Goal: Task Accomplishment & Management: Complete application form

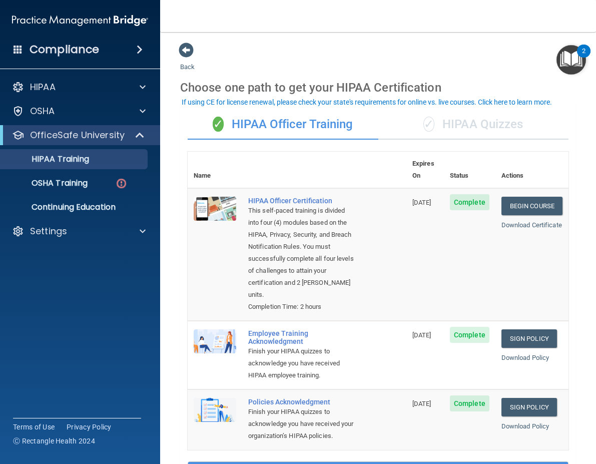
click at [457, 126] on div "✓ HIPAA Quizzes" at bounding box center [473, 125] width 191 height 30
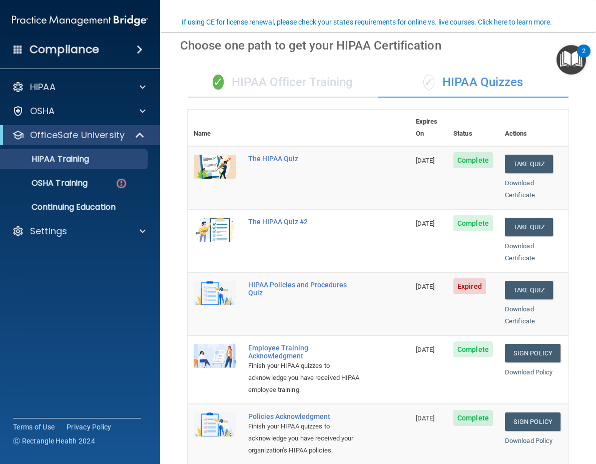
scroll to position [100, 0]
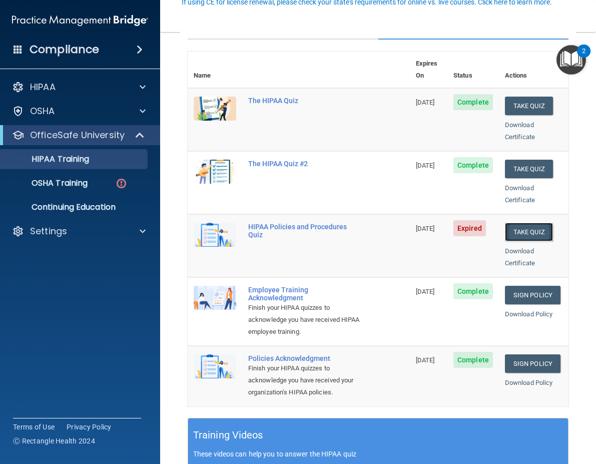
click at [526, 223] on button "Take Quiz" at bounding box center [529, 232] width 48 height 19
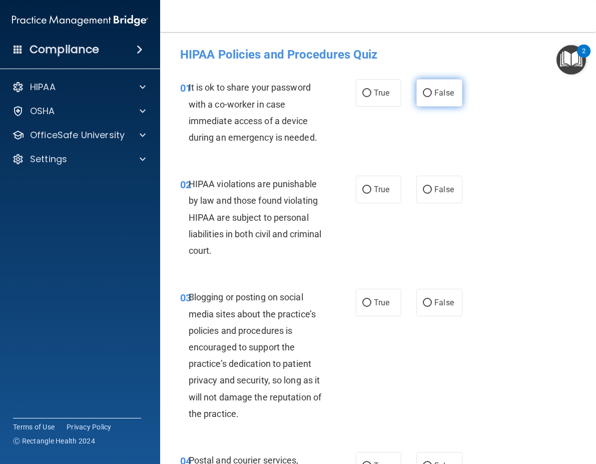
click at [426, 95] on input "False" at bounding box center [427, 94] width 9 height 8
radio input "true"
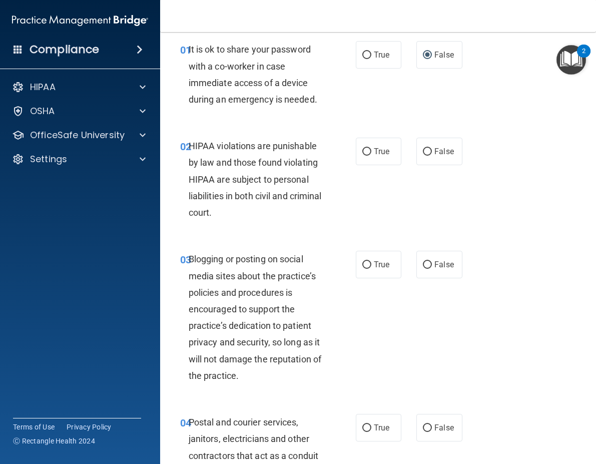
scroll to position [100, 0]
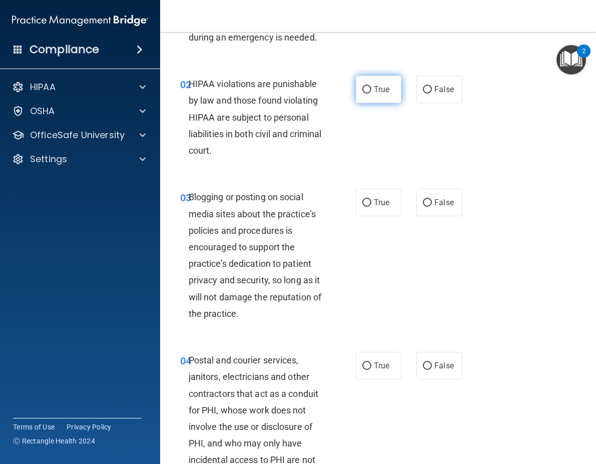
click at [374, 89] on span "True" at bounding box center [382, 90] width 16 height 10
click at [371, 89] on input "True" at bounding box center [366, 90] width 9 height 8
radio input "true"
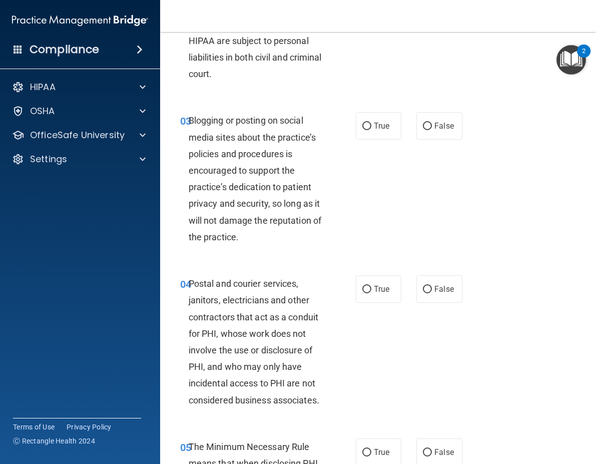
scroll to position [200, 0]
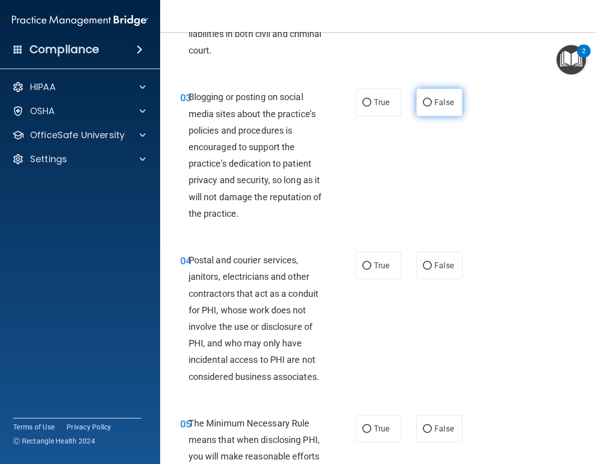
click at [432, 109] on label "False" at bounding box center [439, 103] width 46 height 28
click at [432, 107] on input "False" at bounding box center [427, 103] width 9 height 8
radio input "true"
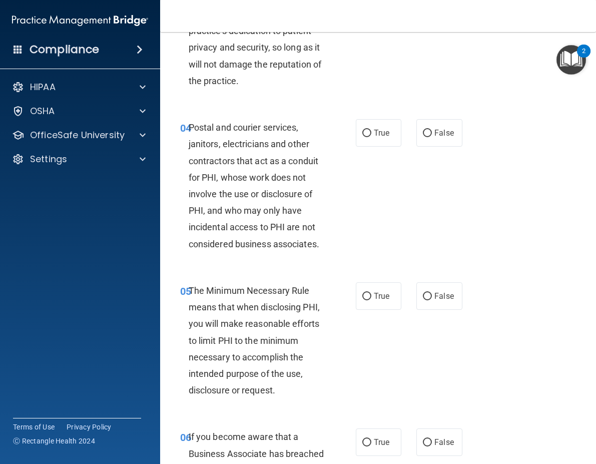
scroll to position [350, 0]
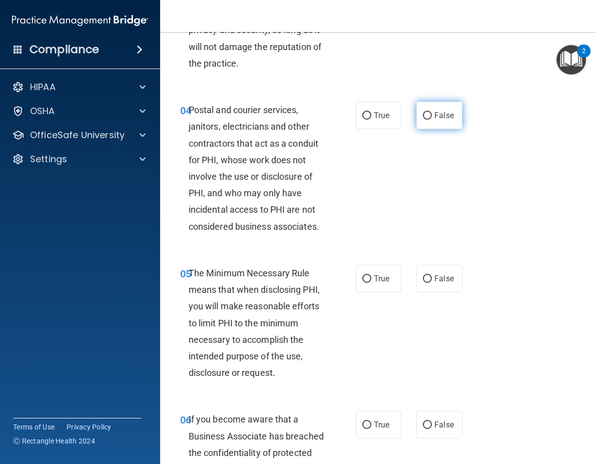
click at [423, 116] on input "False" at bounding box center [427, 116] width 9 height 8
radio input "true"
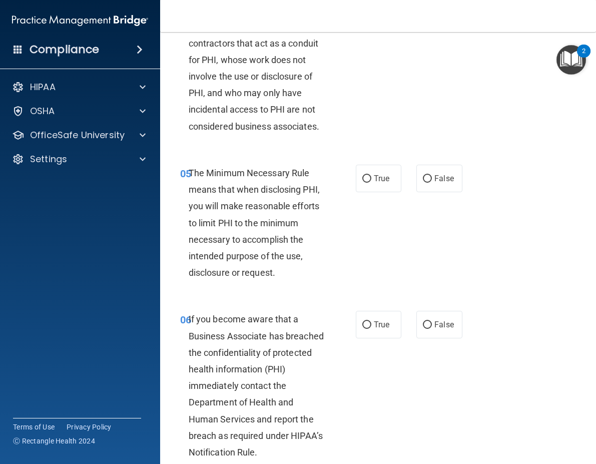
scroll to position [551, 0]
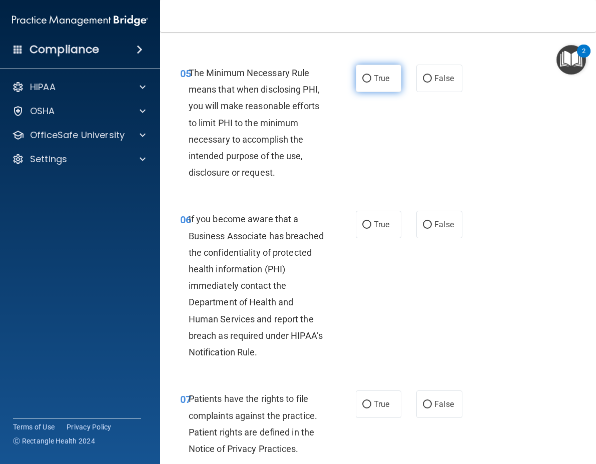
click at [362, 80] on input "True" at bounding box center [366, 79] width 9 height 8
radio input "true"
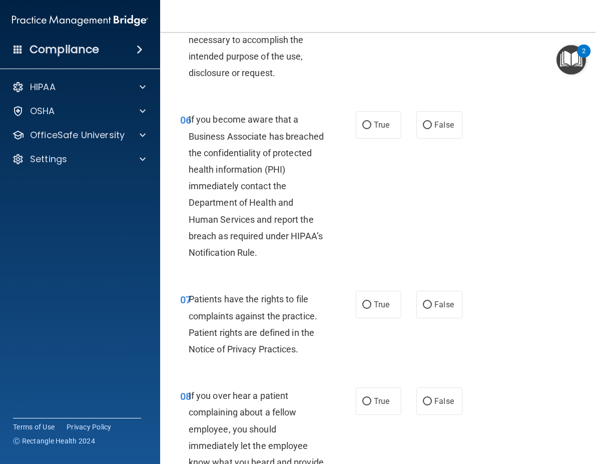
scroll to position [651, 0]
click at [361, 141] on div "06 If you become aware that a Business Associate has breached the confidentiali…" at bounding box center [268, 188] width 206 height 155
click at [365, 130] on label "True" at bounding box center [379, 125] width 46 height 28
click at [365, 129] on input "True" at bounding box center [366, 125] width 9 height 8
radio input "true"
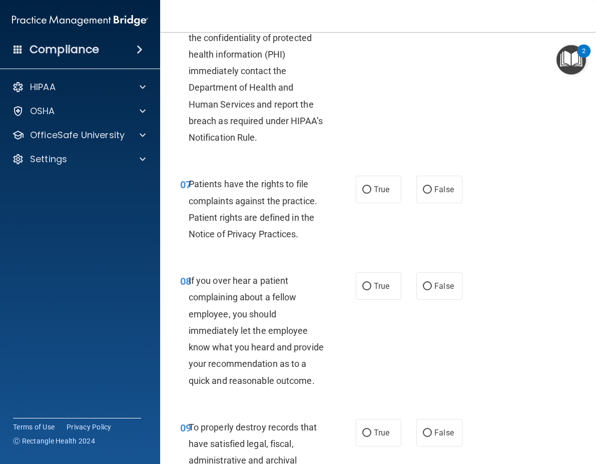
scroll to position [801, 0]
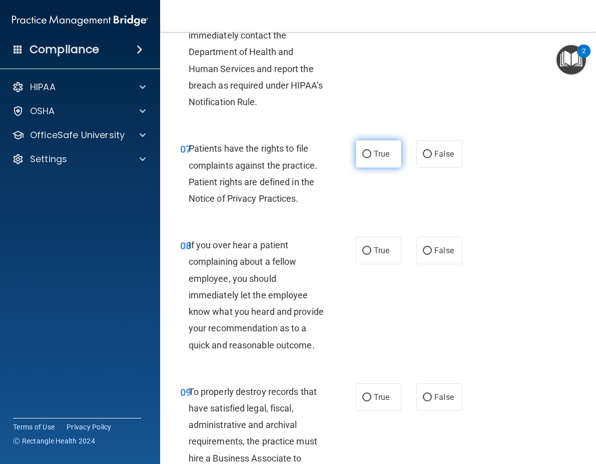
click at [371, 162] on label "True" at bounding box center [379, 154] width 46 height 28
click at [371, 158] on input "True" at bounding box center [366, 155] width 9 height 8
radio input "true"
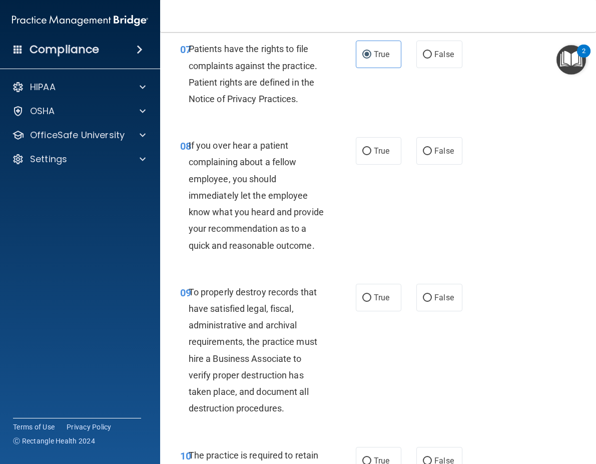
scroll to position [901, 0]
click at [434, 149] on span "False" at bounding box center [444, 151] width 20 height 10
click at [432, 149] on input "False" at bounding box center [427, 151] width 9 height 8
radio input "true"
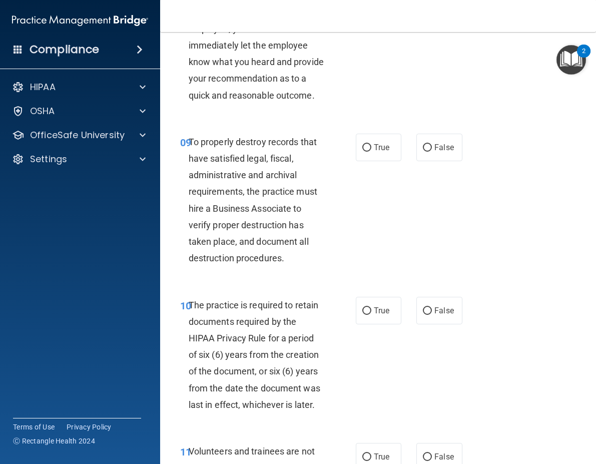
scroll to position [1051, 0]
click at [428, 161] on label "False" at bounding box center [439, 147] width 46 height 28
click at [428, 151] on input "False" at bounding box center [427, 148] width 9 height 8
radio input "true"
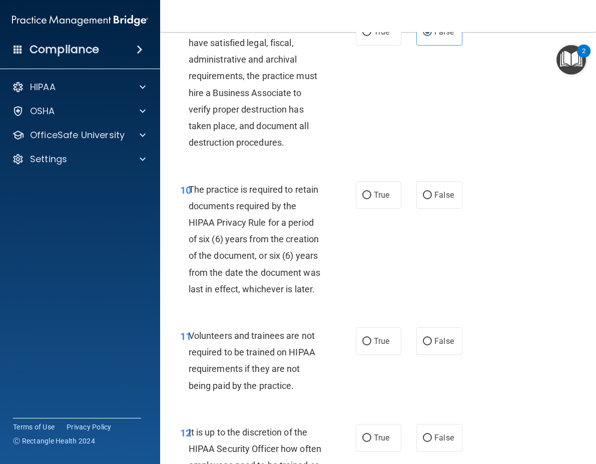
scroll to position [1201, 0]
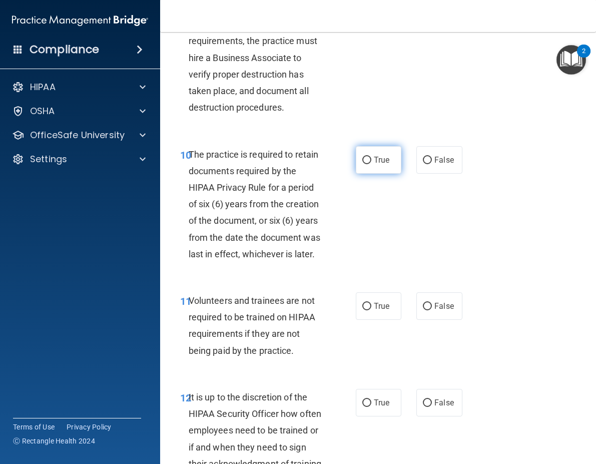
click at [356, 174] on label "True" at bounding box center [379, 160] width 46 height 28
click at [362, 164] on input "True" at bounding box center [366, 161] width 9 height 8
radio input "true"
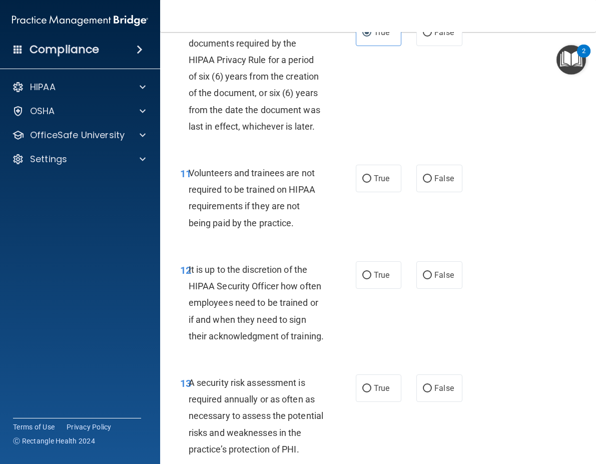
scroll to position [1351, 0]
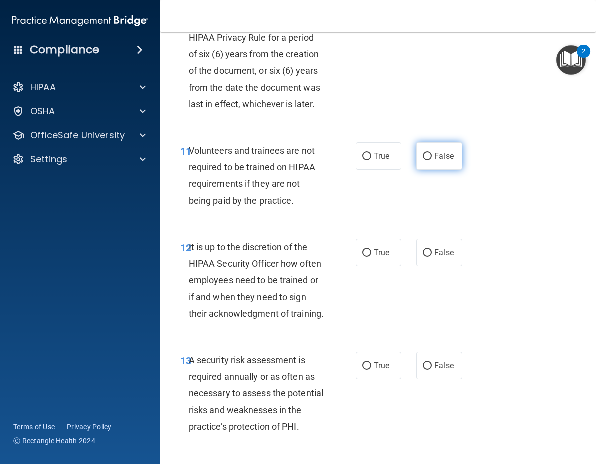
click at [428, 170] on label "False" at bounding box center [439, 156] width 46 height 28
click at [428, 160] on input "False" at bounding box center [427, 157] width 9 height 8
radio input "true"
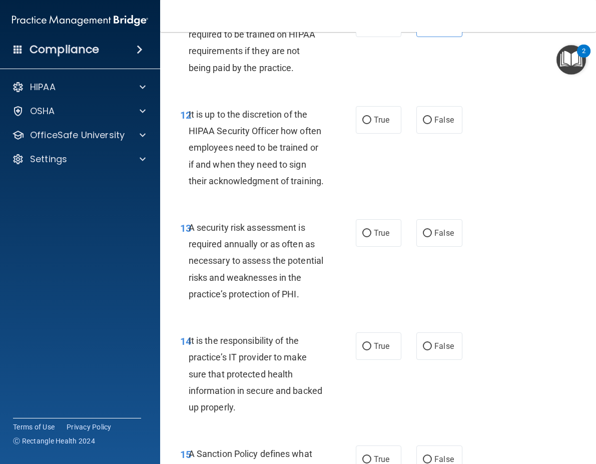
scroll to position [1502, 0]
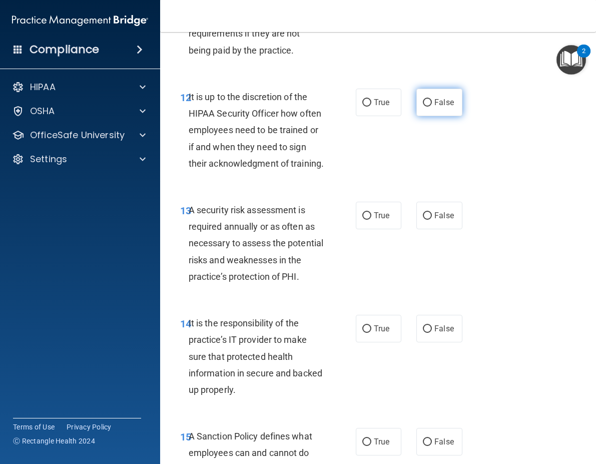
click at [434, 107] on span "False" at bounding box center [444, 103] width 20 height 10
click at [430, 107] on input "False" at bounding box center [427, 103] width 9 height 8
radio input "true"
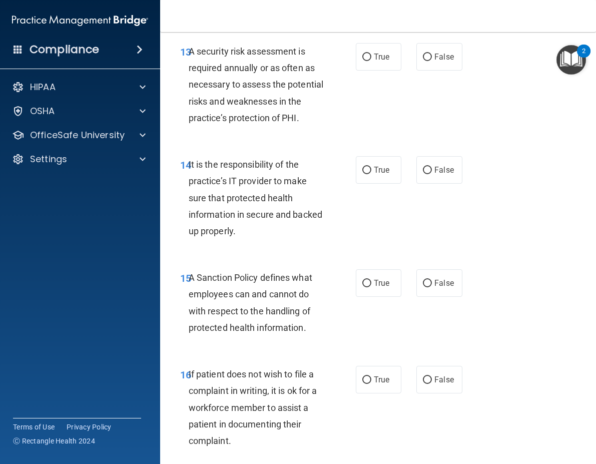
scroll to position [1652, 0]
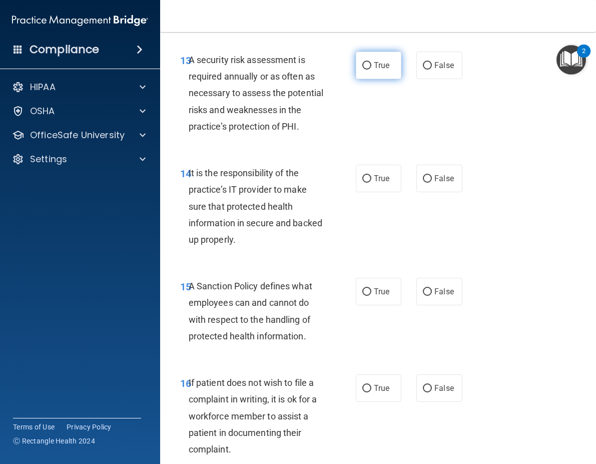
click at [362, 70] on input "True" at bounding box center [366, 66] width 9 height 8
radio input "true"
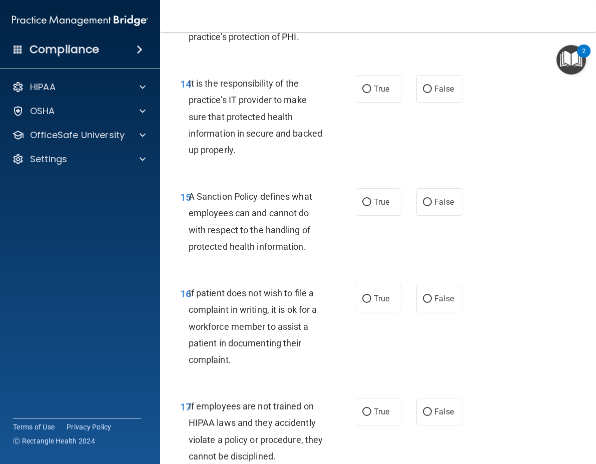
scroll to position [1752, 0]
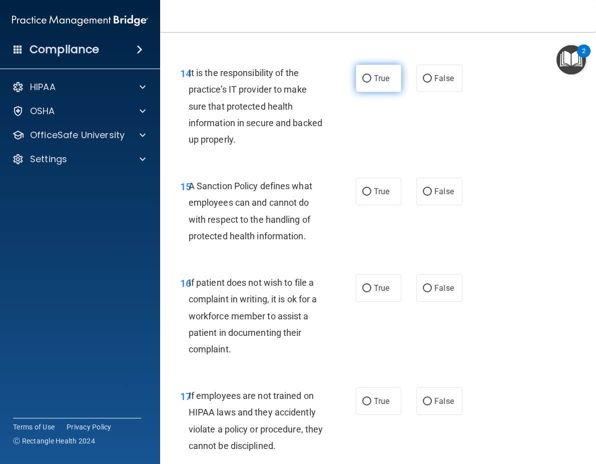
click at [365, 83] on input "True" at bounding box center [366, 79] width 9 height 8
radio input "true"
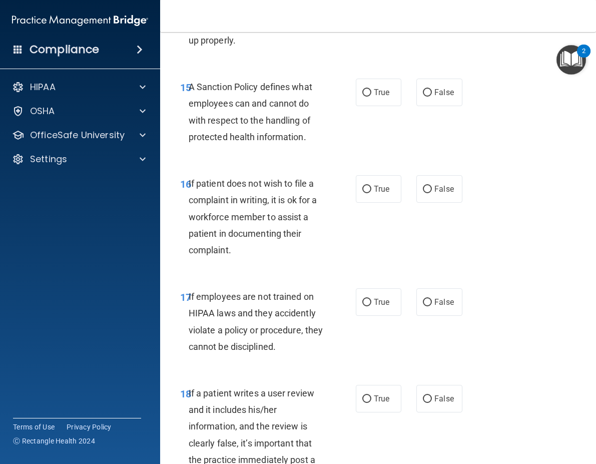
scroll to position [1852, 0]
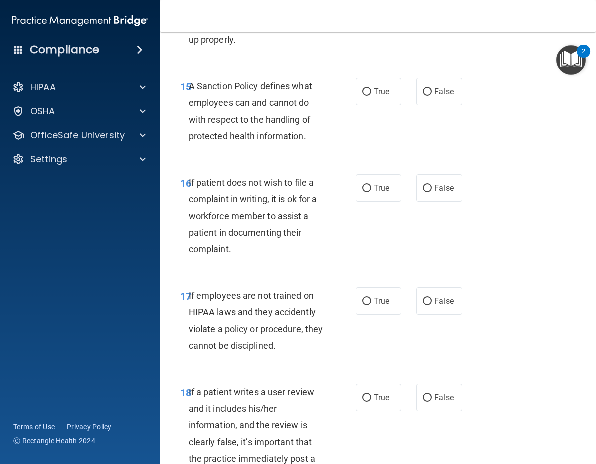
click at [343, 145] on div "15 A Sanction Policy defines what employees can and cannot do with respect to t…" at bounding box center [268, 114] width 206 height 72
click at [356, 105] on label "True" at bounding box center [379, 92] width 46 height 28
click at [362, 96] on input "True" at bounding box center [366, 92] width 9 height 8
radio input "true"
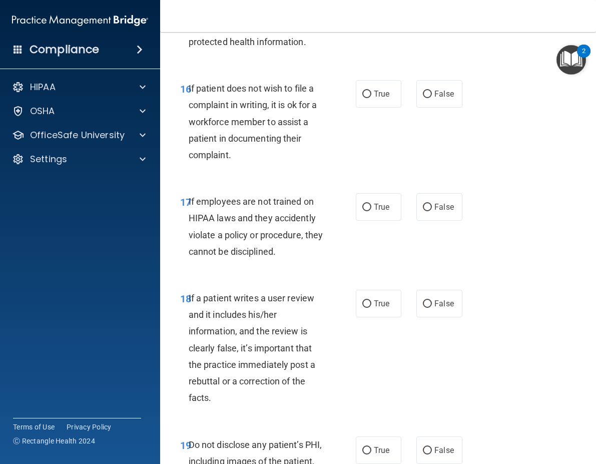
scroll to position [1952, 0]
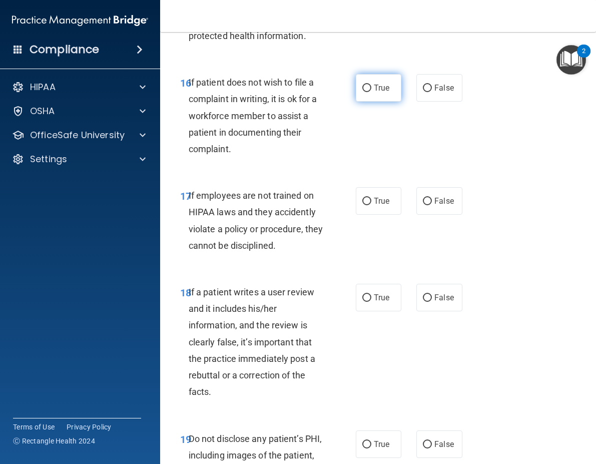
click at [368, 102] on label "True" at bounding box center [379, 88] width 46 height 28
click at [368, 92] on input "True" at bounding box center [366, 89] width 9 height 8
radio input "true"
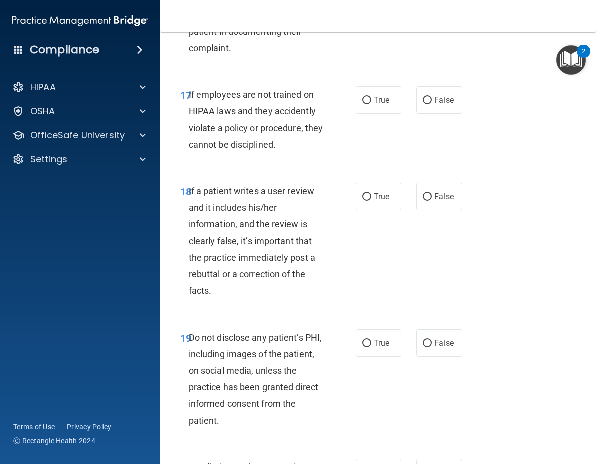
scroll to position [2102, 0]
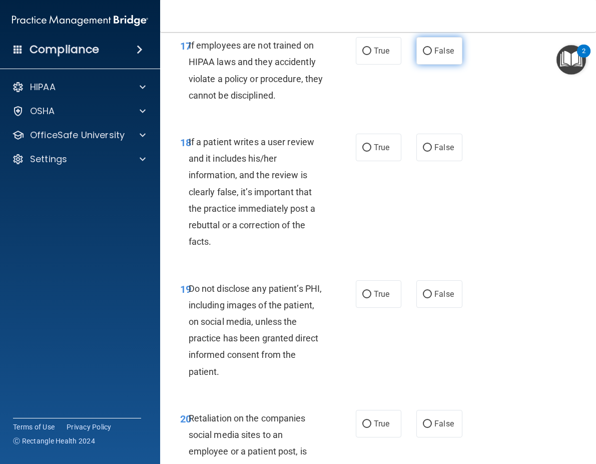
click at [434, 56] on span "False" at bounding box center [444, 51] width 20 height 10
click at [430, 55] on input "False" at bounding box center [427, 52] width 9 height 8
radio input "true"
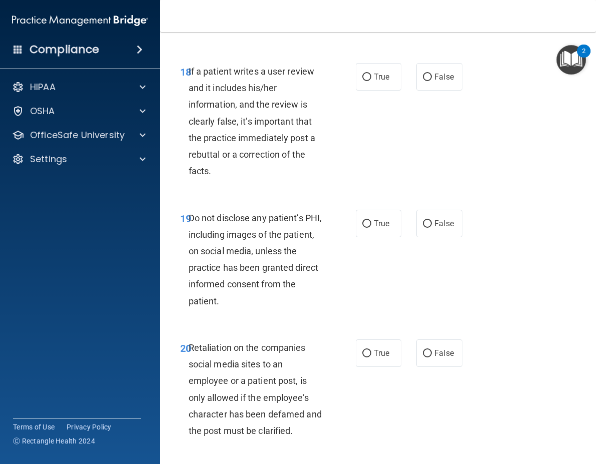
scroll to position [2202, 0]
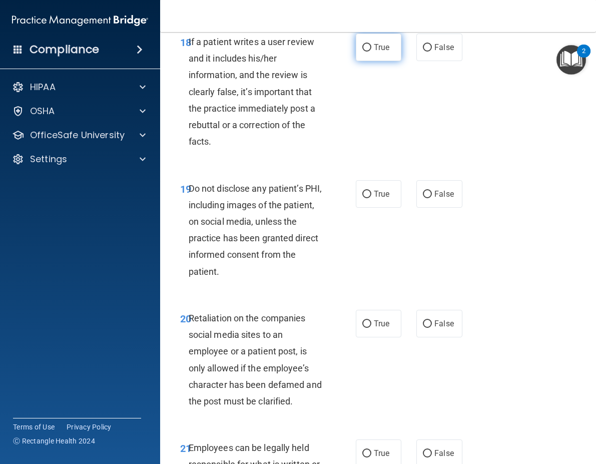
click at [377, 61] on label "True" at bounding box center [379, 48] width 46 height 28
click at [371, 52] on input "True" at bounding box center [366, 48] width 9 height 8
radio input "true"
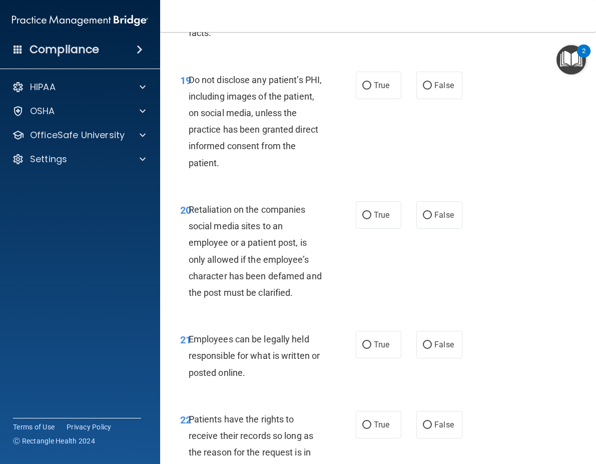
scroll to position [2353, 0]
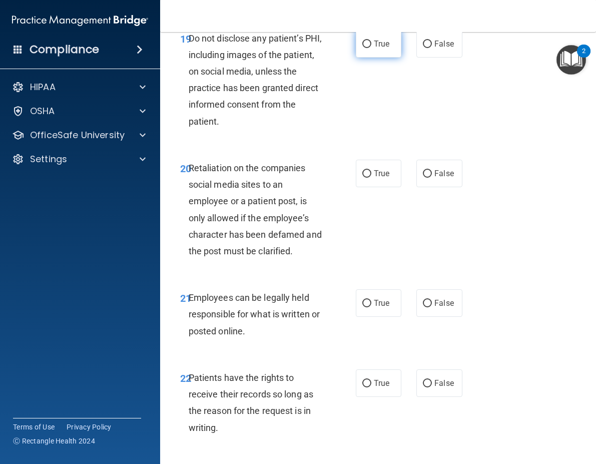
click at [356, 58] on label "True" at bounding box center [379, 44] width 46 height 28
click at [362, 48] on input "True" at bounding box center [366, 45] width 9 height 8
radio input "true"
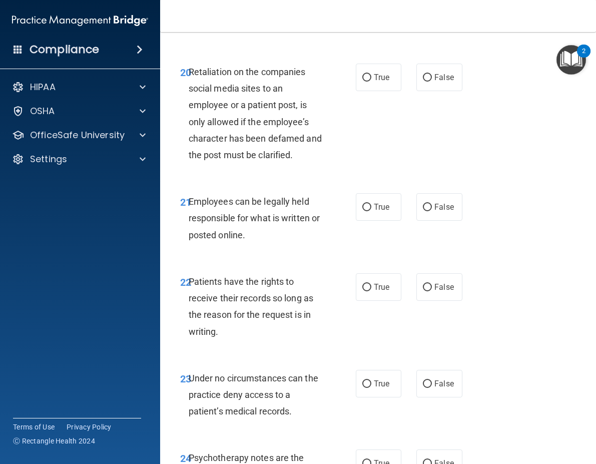
scroll to position [2453, 0]
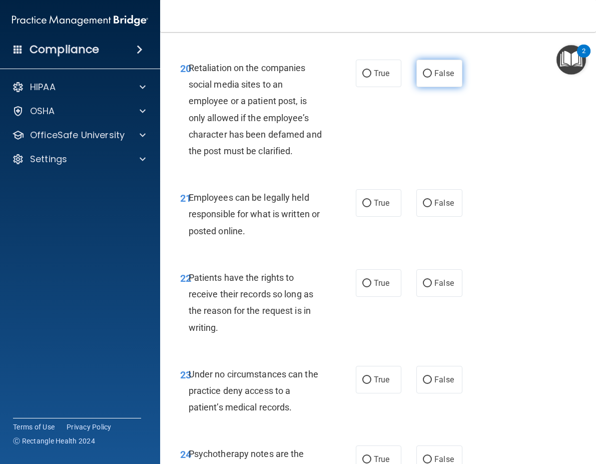
click at [425, 78] on input "False" at bounding box center [427, 74] width 9 height 8
radio input "true"
click at [362, 87] on label "True" at bounding box center [379, 74] width 46 height 28
click at [362, 78] on input "True" at bounding box center [366, 74] width 9 height 8
radio input "true"
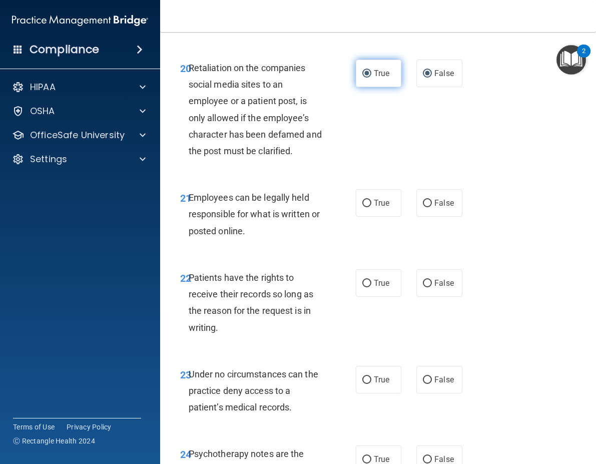
radio input "false"
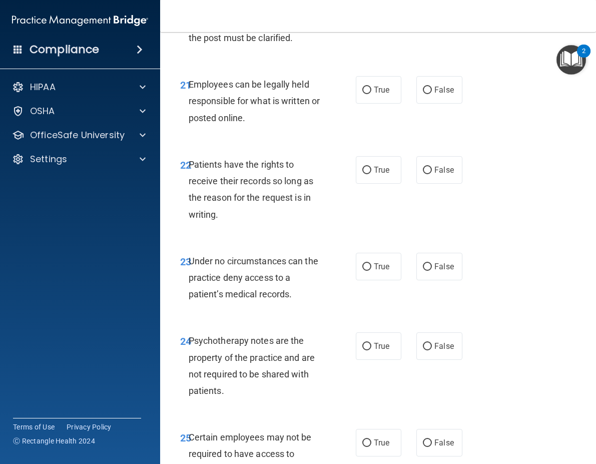
scroll to position [2603, 0]
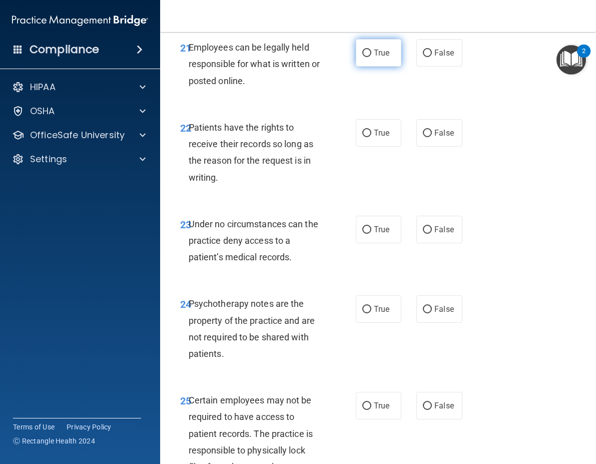
click at [364, 57] on input "True" at bounding box center [366, 54] width 9 height 8
radio input "true"
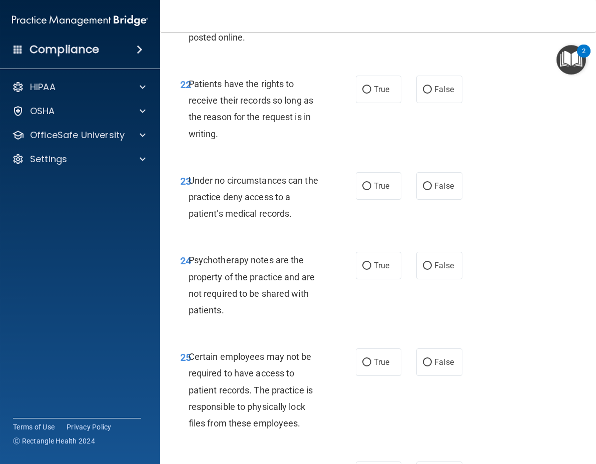
scroll to position [2703, 0]
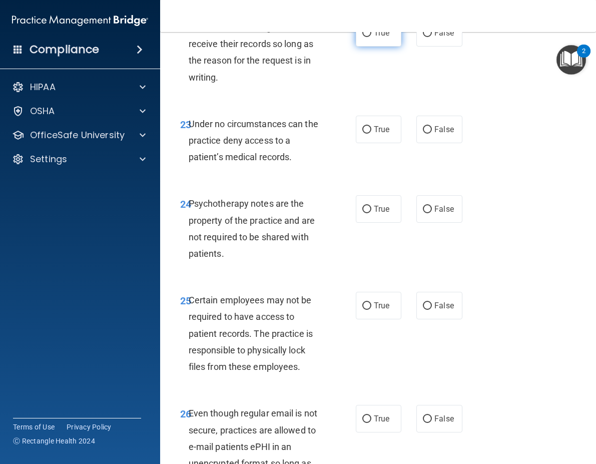
click at [368, 47] on label "True" at bounding box center [379, 33] width 46 height 28
click at [368, 37] on input "True" at bounding box center [366, 34] width 9 height 8
radio input "true"
click at [388, 143] on label "True" at bounding box center [379, 130] width 46 height 28
click at [371, 134] on input "True" at bounding box center [366, 130] width 9 height 8
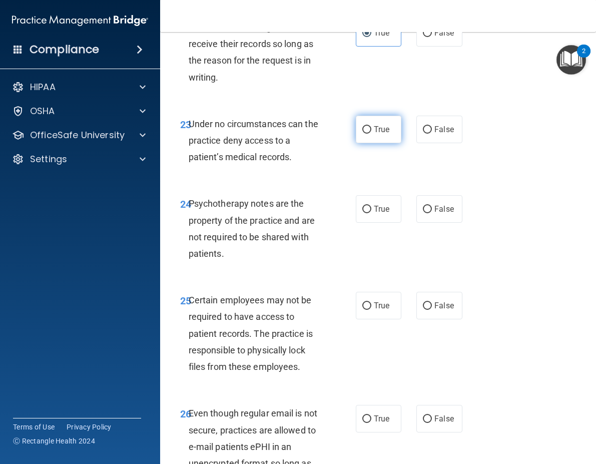
radio input "true"
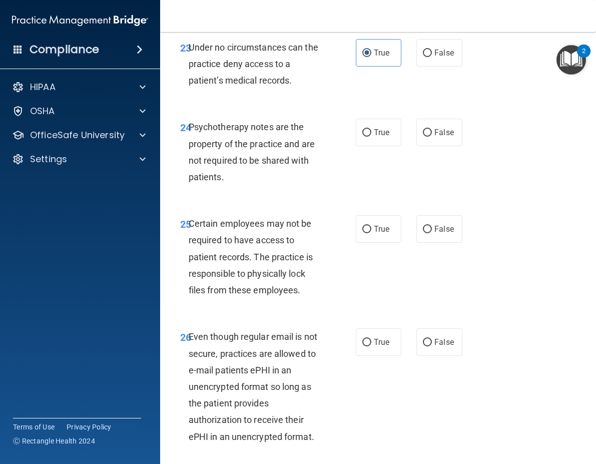
scroll to position [2803, 0]
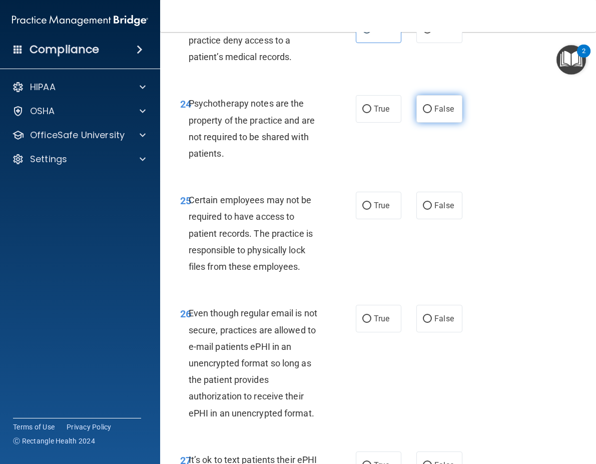
click at [423, 113] on input "False" at bounding box center [427, 110] width 9 height 8
radio input "true"
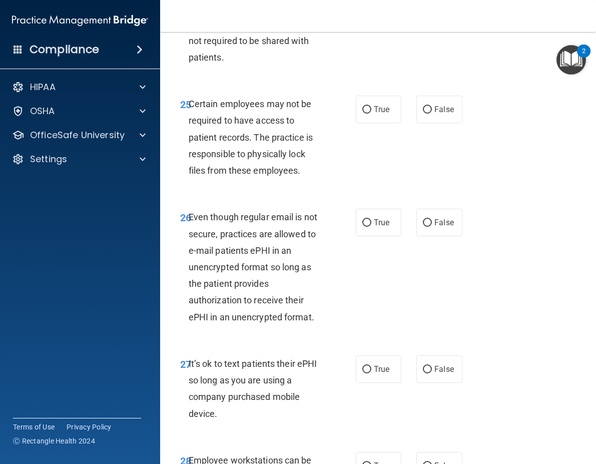
scroll to position [2903, 0]
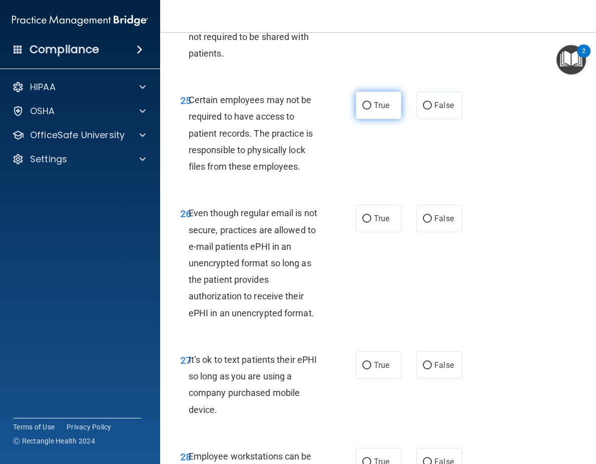
click at [380, 110] on span "True" at bounding box center [382, 106] width 16 height 10
click at [371, 110] on input "True" at bounding box center [366, 106] width 9 height 8
radio input "true"
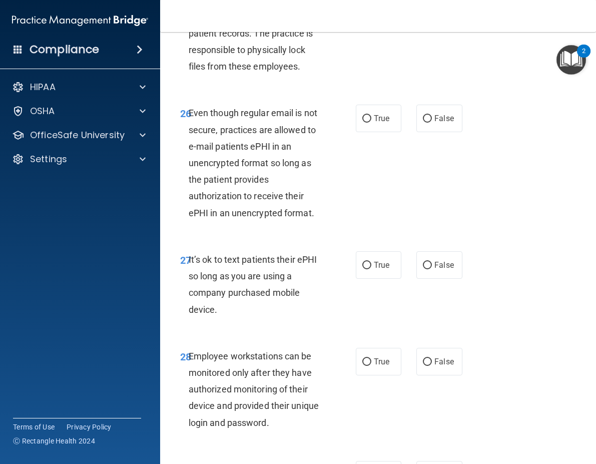
scroll to position [3053, 0]
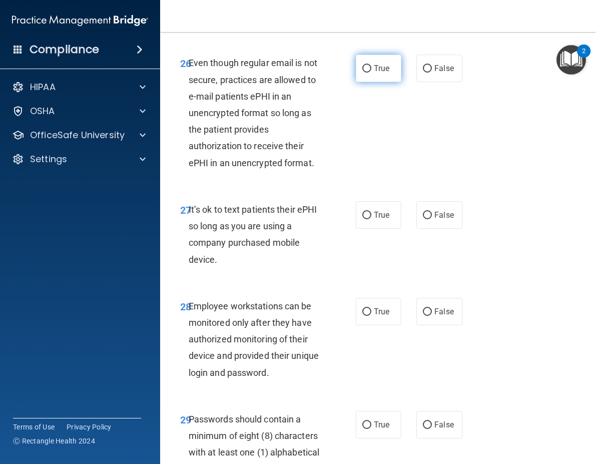
click at [374, 73] on span "True" at bounding box center [382, 69] width 16 height 10
click at [371, 73] on input "True" at bounding box center [366, 69] width 9 height 8
radio input "true"
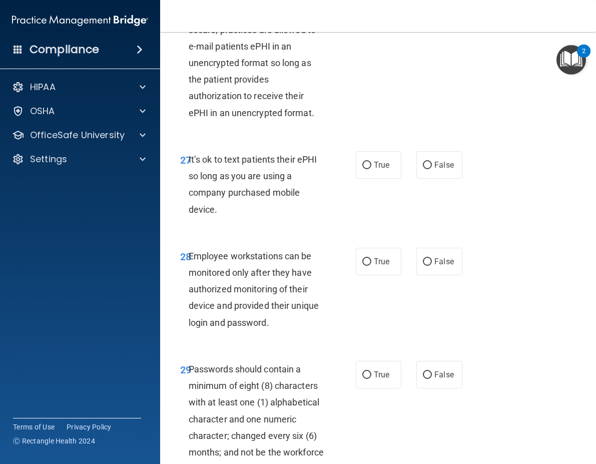
scroll to position [3153, 0]
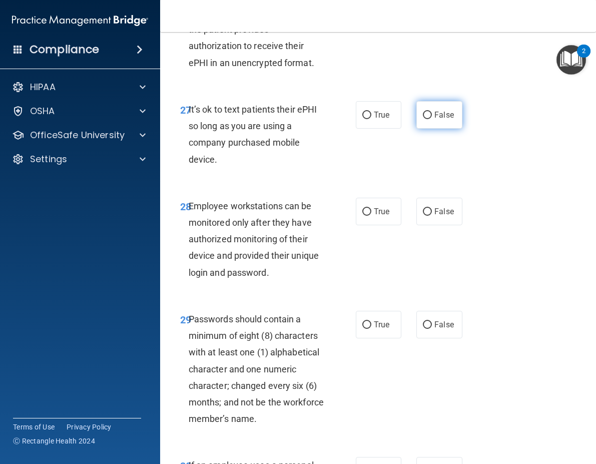
click at [434, 120] on span "False" at bounding box center [444, 115] width 20 height 10
click at [431, 119] on input "False" at bounding box center [427, 116] width 9 height 8
radio input "true"
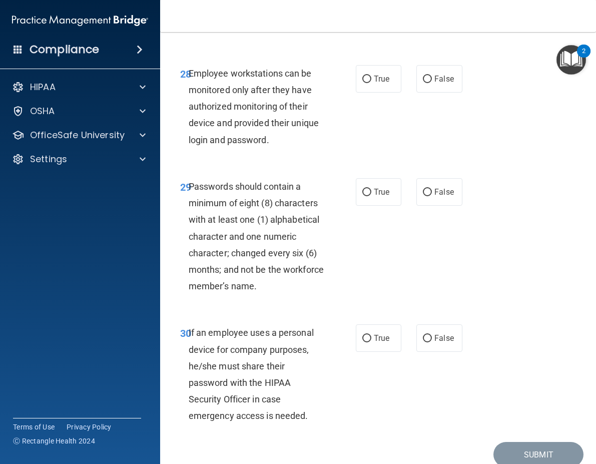
scroll to position [3304, 0]
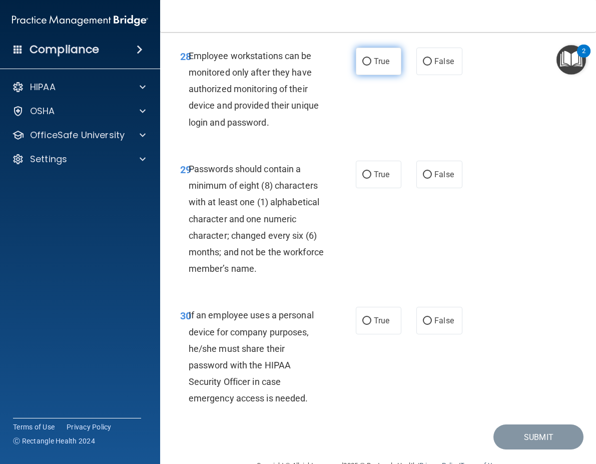
click at [381, 66] on span "True" at bounding box center [382, 62] width 16 height 10
click at [371, 66] on input "True" at bounding box center [366, 62] width 9 height 8
radio input "true"
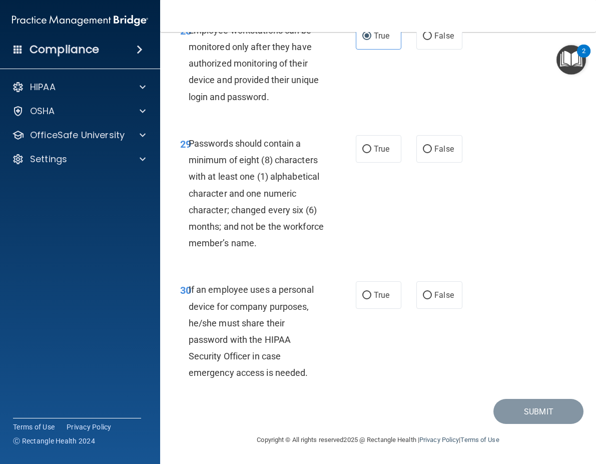
scroll to position [3379, 0]
click at [375, 151] on span "True" at bounding box center [382, 149] width 16 height 10
click at [371, 151] on input "True" at bounding box center [366, 150] width 9 height 8
radio input "true"
click at [423, 294] on input "False" at bounding box center [427, 296] width 9 height 8
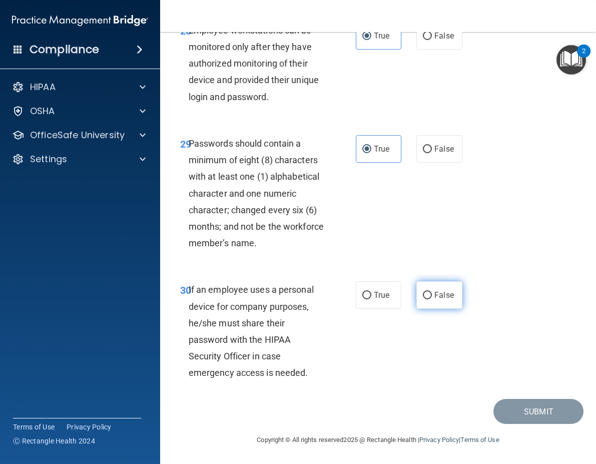
radio input "true"
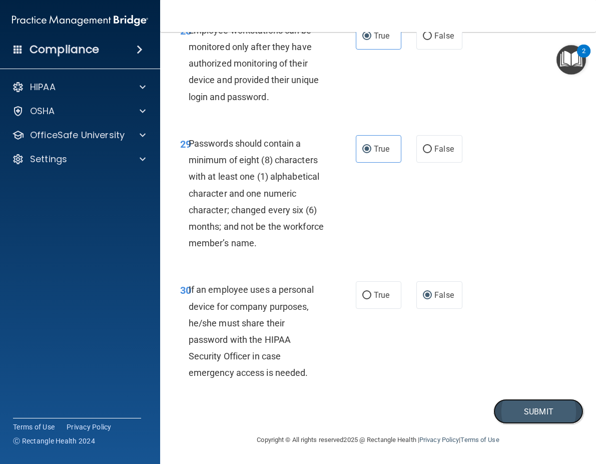
click at [525, 407] on button "Submit" at bounding box center [539, 412] width 90 height 26
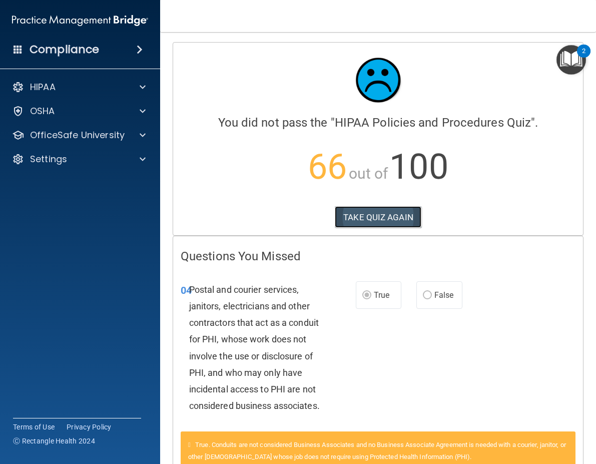
click at [378, 219] on button "TAKE QUIZ AGAIN" at bounding box center [378, 217] width 87 height 22
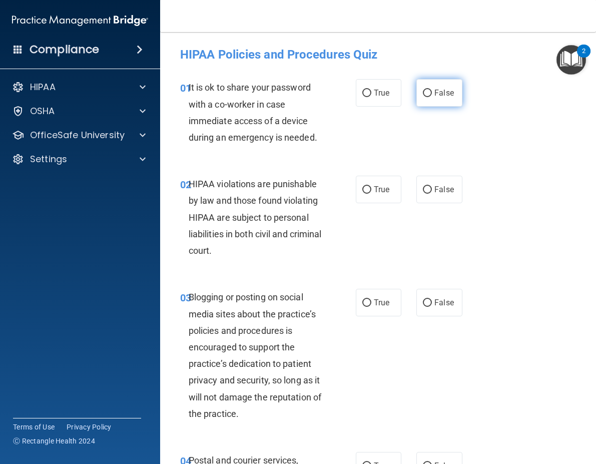
click at [423, 92] on input "False" at bounding box center [427, 94] width 9 height 8
radio input "true"
click at [376, 190] on span "True" at bounding box center [382, 190] width 16 height 10
click at [371, 190] on input "True" at bounding box center [366, 190] width 9 height 8
radio input "true"
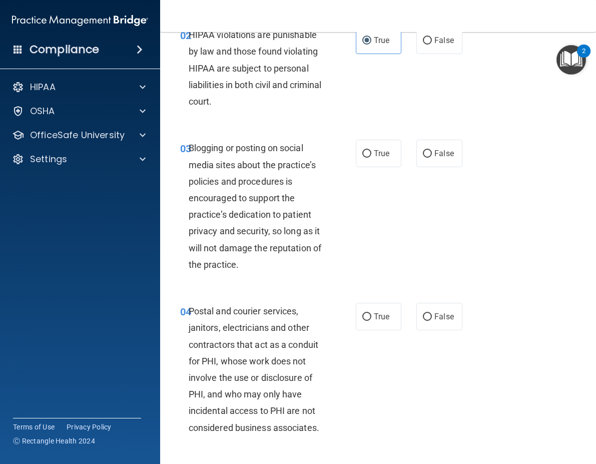
scroll to position [150, 0]
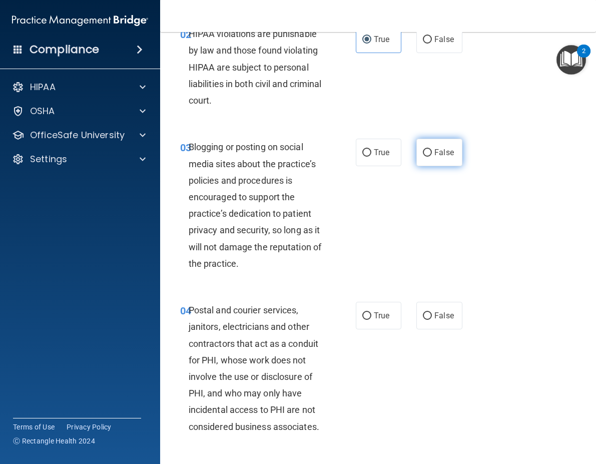
click at [434, 149] on span "False" at bounding box center [444, 153] width 20 height 10
click at [432, 149] on input "False" at bounding box center [427, 153] width 9 height 8
radio input "true"
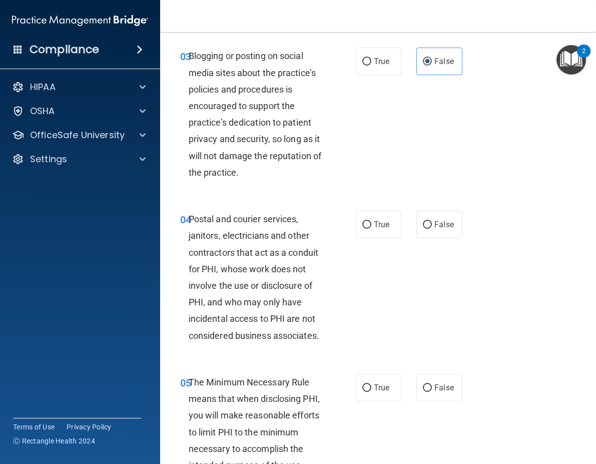
scroll to position [250, 0]
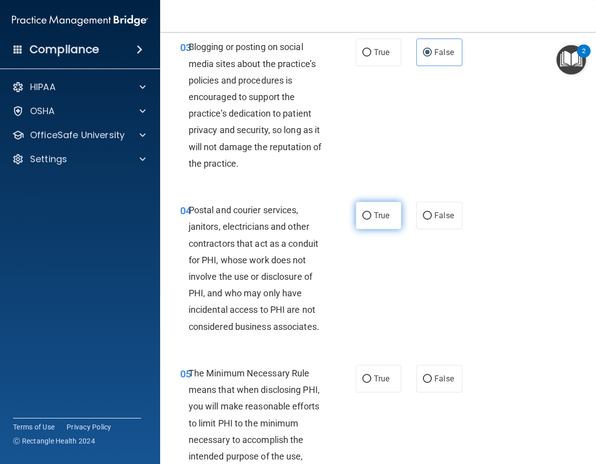
click at [371, 220] on label "True" at bounding box center [379, 216] width 46 height 28
click at [371, 220] on input "True" at bounding box center [366, 216] width 9 height 8
radio input "true"
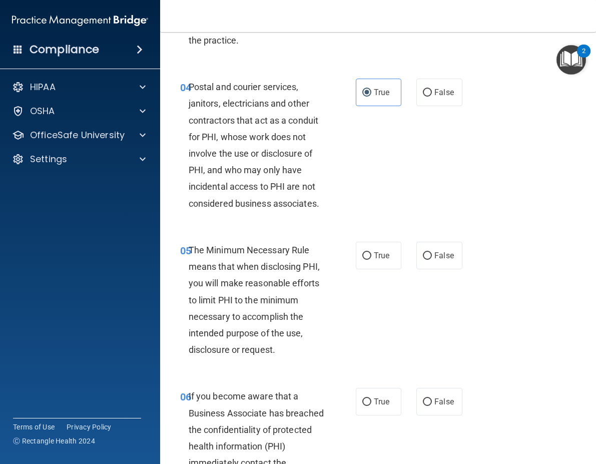
scroll to position [400, 0]
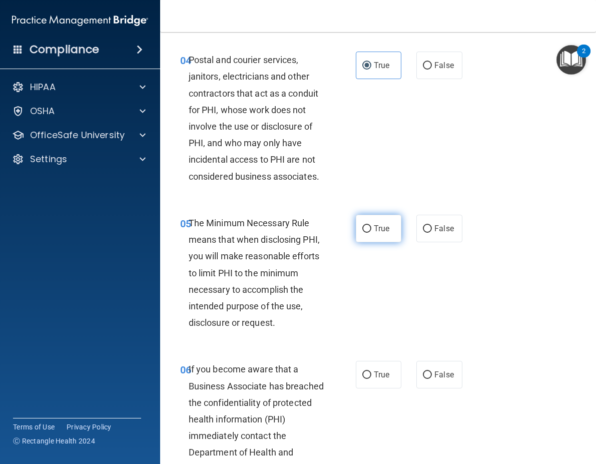
click at [366, 240] on label "True" at bounding box center [379, 229] width 46 height 28
click at [366, 233] on input "True" at bounding box center [366, 229] width 9 height 8
radio input "true"
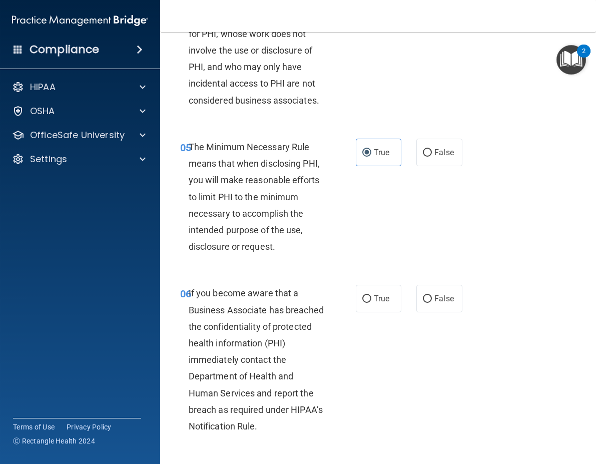
scroll to position [501, 0]
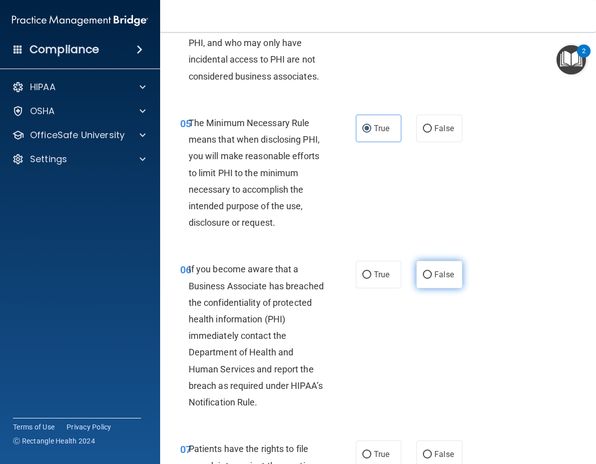
click at [445, 272] on span "False" at bounding box center [444, 275] width 20 height 10
click at [432, 272] on input "False" at bounding box center [427, 275] width 9 height 8
radio input "true"
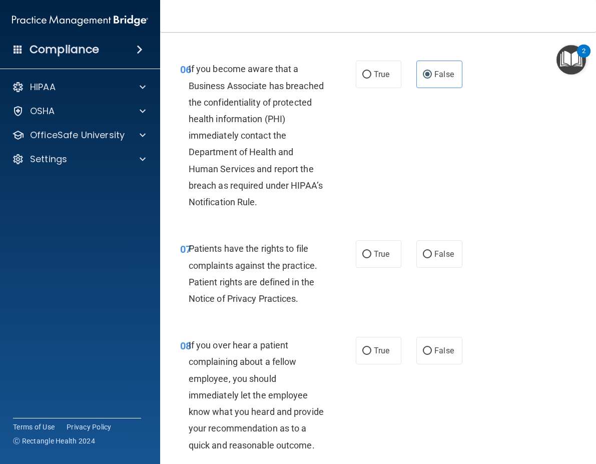
scroll to position [751, 0]
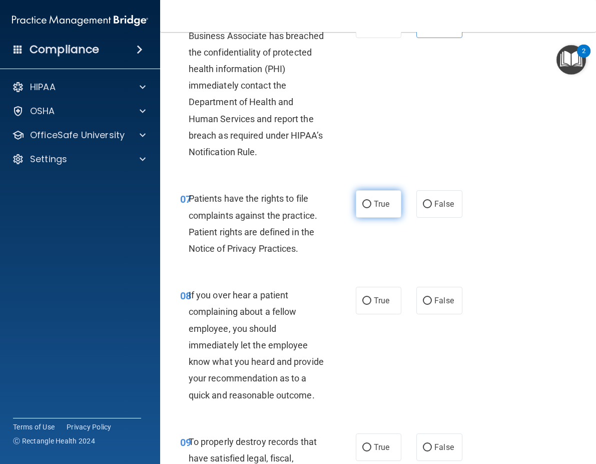
click at [376, 205] on span "True" at bounding box center [382, 204] width 16 height 10
click at [371, 205] on input "True" at bounding box center [366, 205] width 9 height 8
radio input "true"
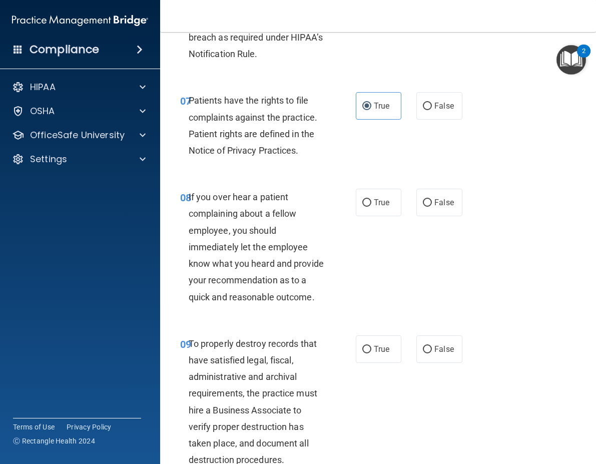
scroll to position [851, 0]
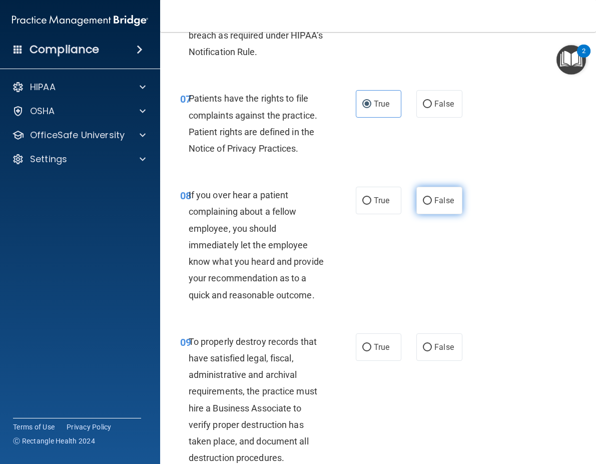
click at [452, 208] on label "False" at bounding box center [439, 201] width 46 height 28
click at [432, 205] on input "False" at bounding box center [427, 201] width 9 height 8
radio input "true"
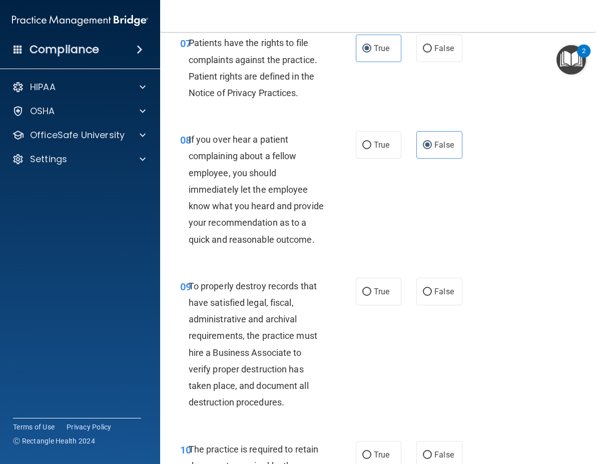
scroll to position [1001, 0]
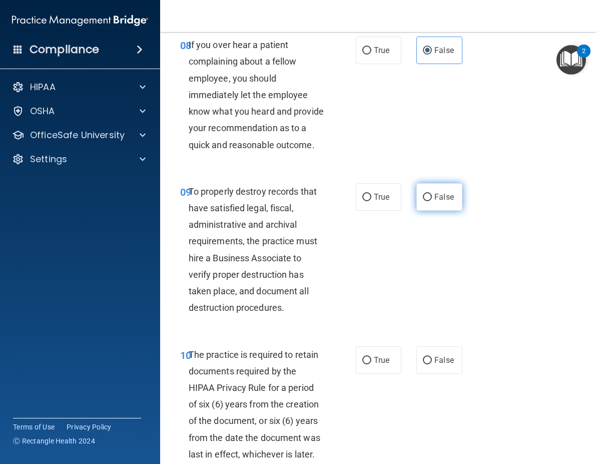
click at [431, 211] on label "False" at bounding box center [439, 197] width 46 height 28
click at [431, 201] on input "False" at bounding box center [427, 198] width 9 height 8
radio input "true"
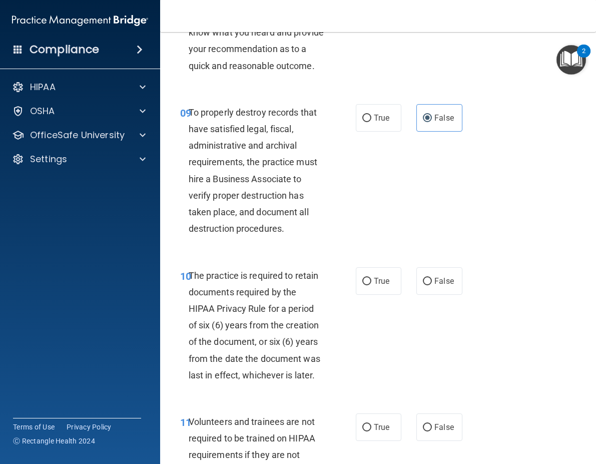
scroll to position [1151, 0]
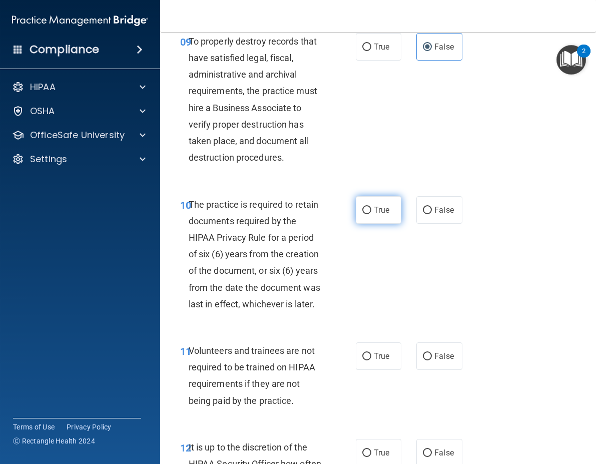
click at [373, 218] on label "True" at bounding box center [379, 210] width 46 height 28
click at [371, 214] on input "True" at bounding box center [366, 211] width 9 height 8
radio input "true"
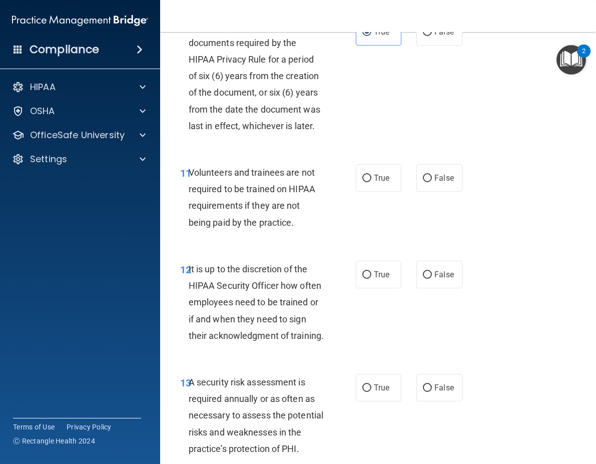
scroll to position [1351, 0]
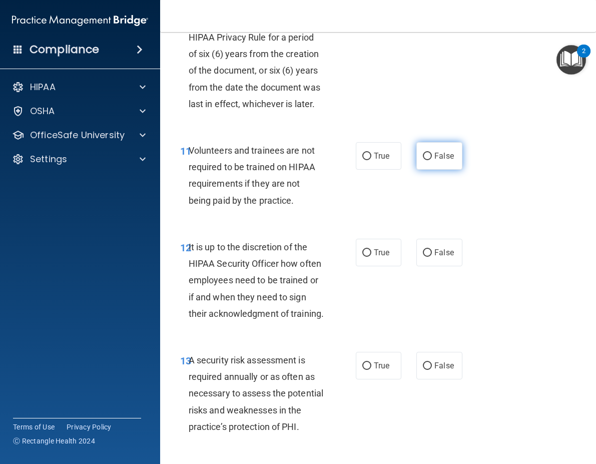
click at [434, 161] on span "False" at bounding box center [444, 156] width 20 height 10
click at [430, 160] on input "False" at bounding box center [427, 157] width 9 height 8
radio input "true"
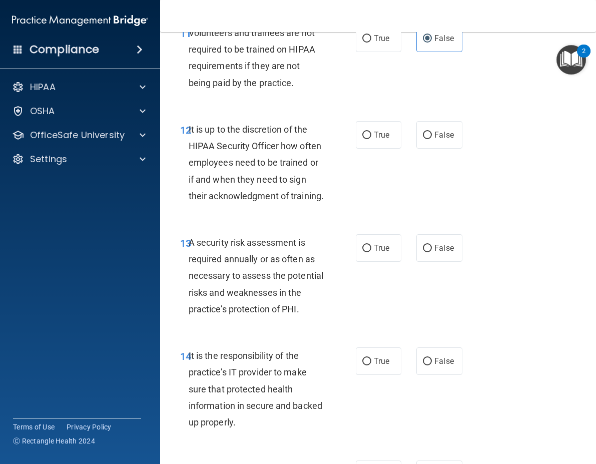
scroll to position [1452, 0]
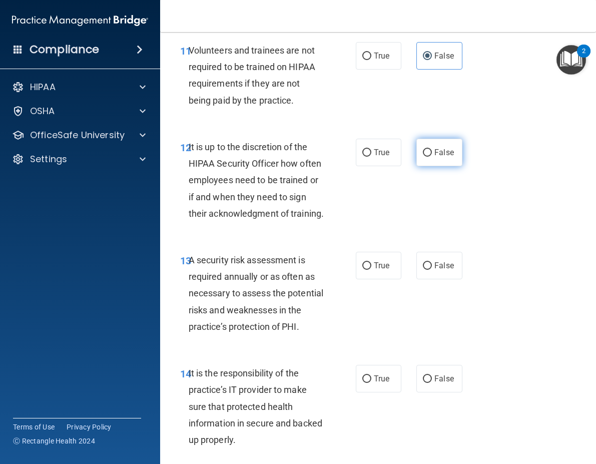
click at [434, 157] on span "False" at bounding box center [444, 153] width 20 height 10
click at [430, 157] on input "False" at bounding box center [427, 153] width 9 height 8
radio input "true"
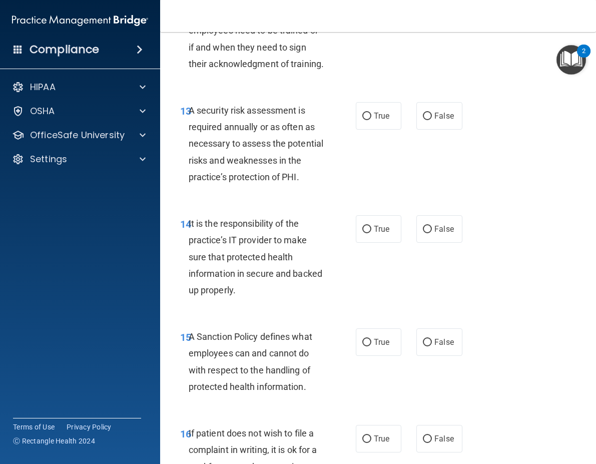
scroll to position [1602, 0]
click at [383, 129] on label "True" at bounding box center [379, 116] width 46 height 28
click at [371, 120] on input "True" at bounding box center [366, 116] width 9 height 8
radio input "true"
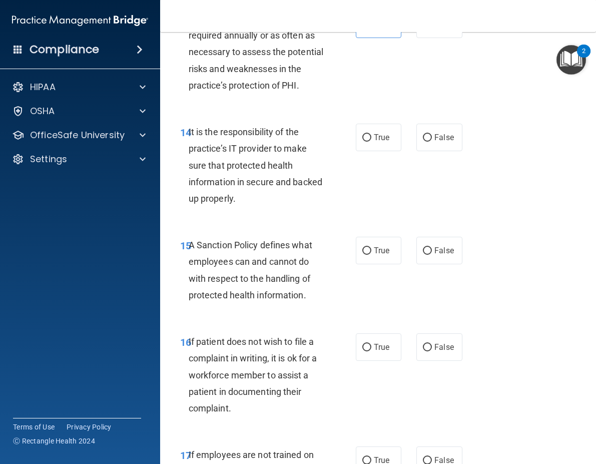
scroll to position [1702, 0]
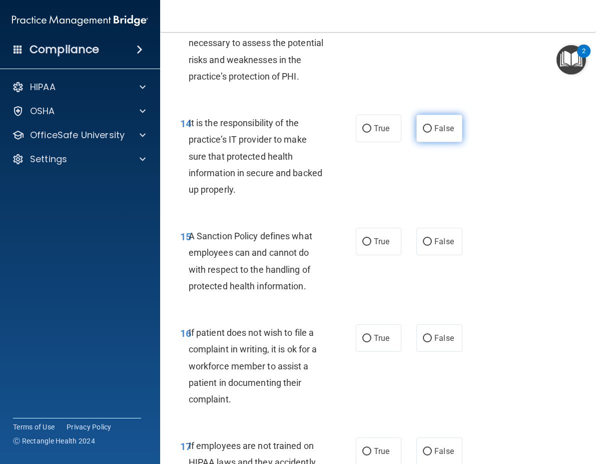
click at [428, 142] on label "False" at bounding box center [439, 129] width 46 height 28
click at [428, 133] on input "False" at bounding box center [427, 129] width 9 height 8
radio input "true"
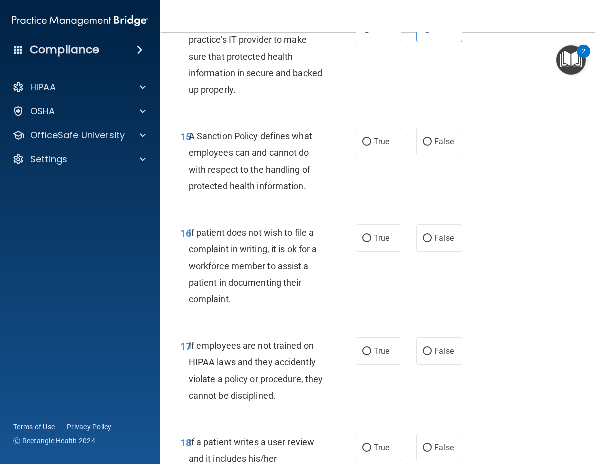
scroll to position [1852, 0]
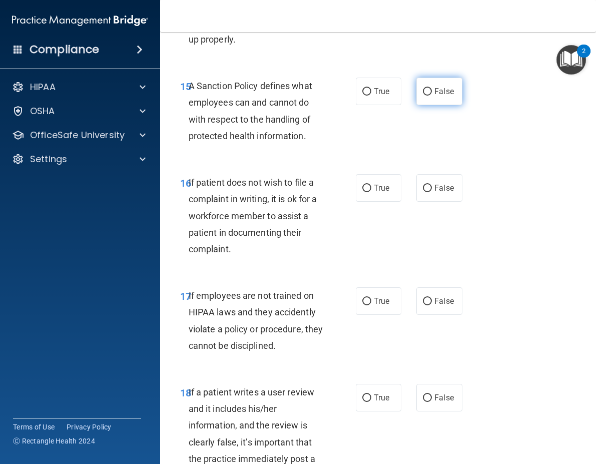
click at [419, 105] on label "False" at bounding box center [439, 92] width 46 height 28
click at [423, 96] on input "False" at bounding box center [427, 92] width 9 height 8
radio input "true"
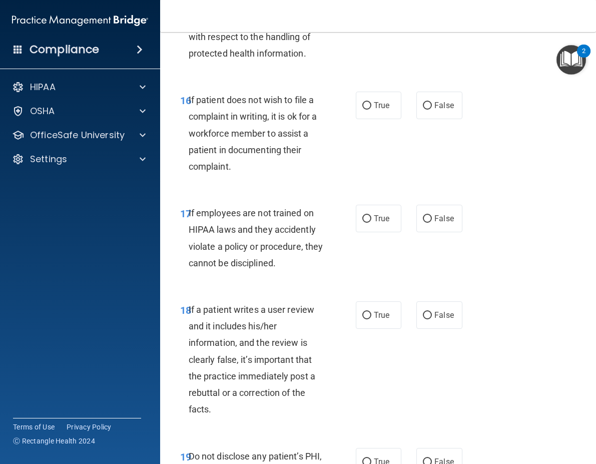
scroll to position [1952, 0]
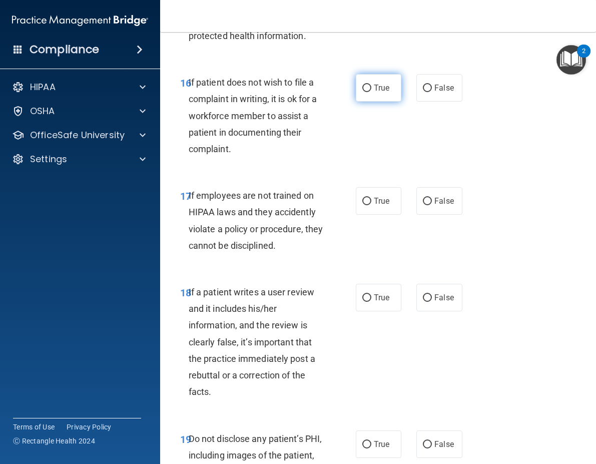
click at [374, 93] on span "True" at bounding box center [382, 88] width 16 height 10
click at [371, 92] on input "True" at bounding box center [366, 89] width 9 height 8
radio input "true"
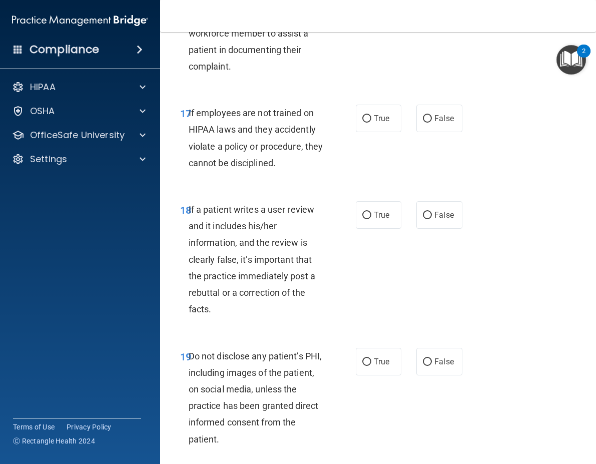
scroll to position [2052, 0]
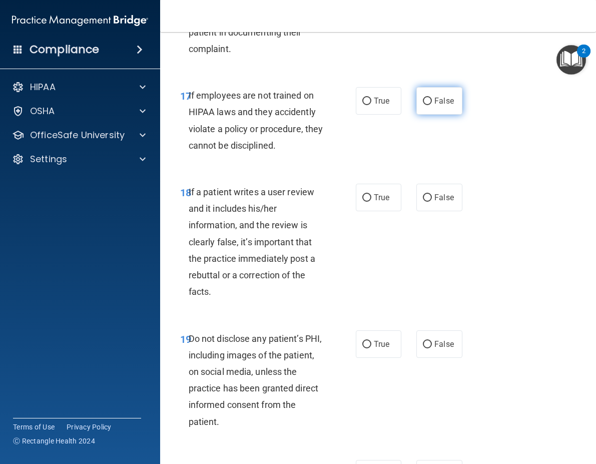
click at [435, 106] on span "False" at bounding box center [444, 101] width 20 height 10
click at [432, 105] on input "False" at bounding box center [427, 102] width 9 height 8
radio input "true"
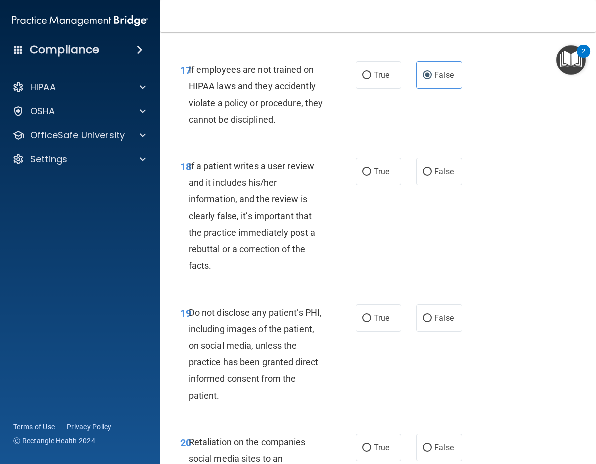
scroll to position [2102, 0]
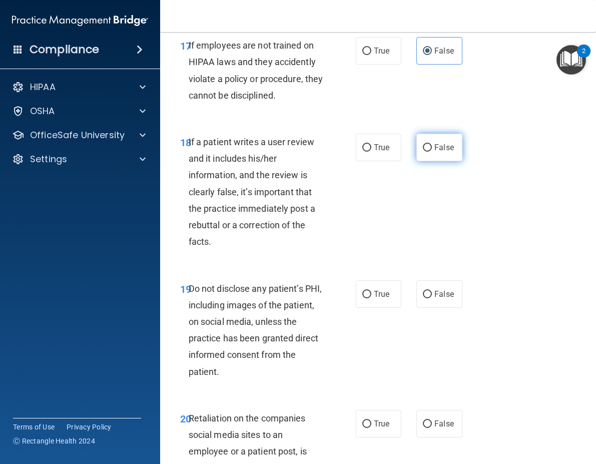
click at [436, 152] on span "False" at bounding box center [444, 148] width 20 height 10
click at [432, 152] on input "False" at bounding box center [427, 148] width 9 height 8
radio input "true"
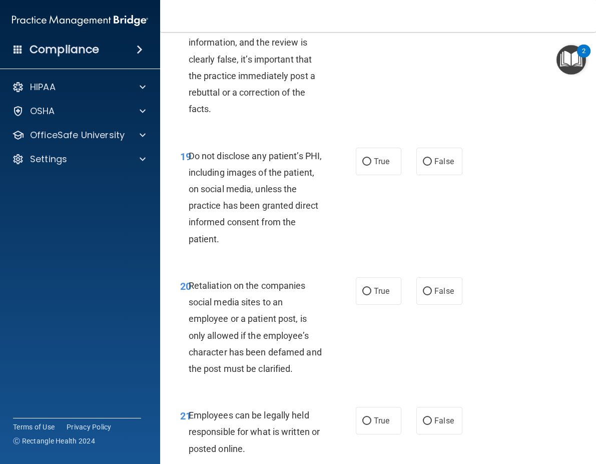
scroll to position [2252, 0]
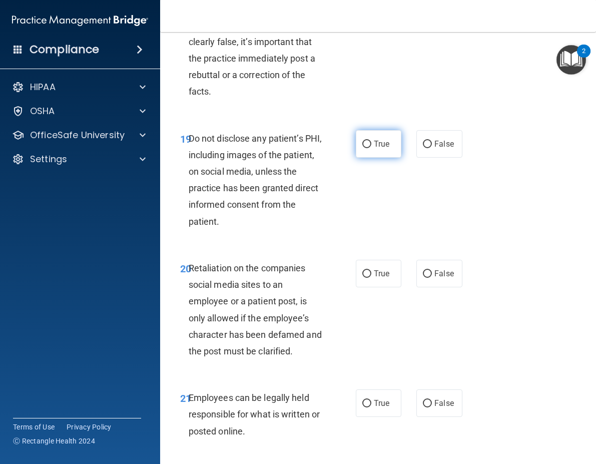
click at [374, 149] on span "True" at bounding box center [382, 144] width 16 height 10
click at [370, 148] on input "True" at bounding box center [366, 145] width 9 height 8
radio input "true"
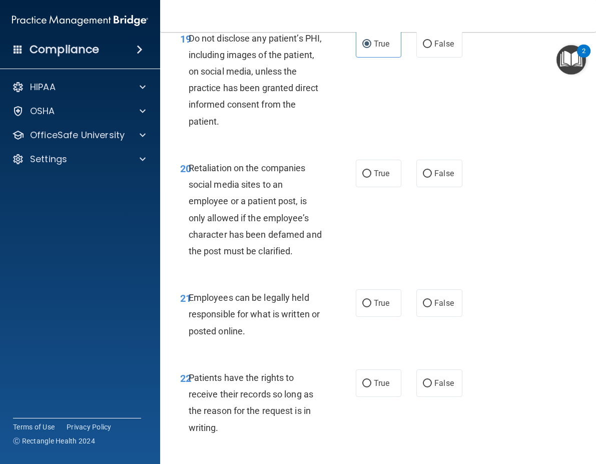
scroll to position [2403, 0]
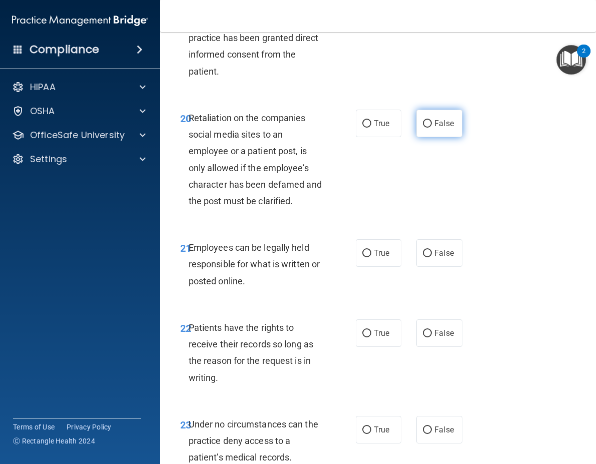
click at [428, 137] on label "False" at bounding box center [439, 124] width 46 height 28
click at [428, 128] on input "False" at bounding box center [427, 124] width 9 height 8
radio input "true"
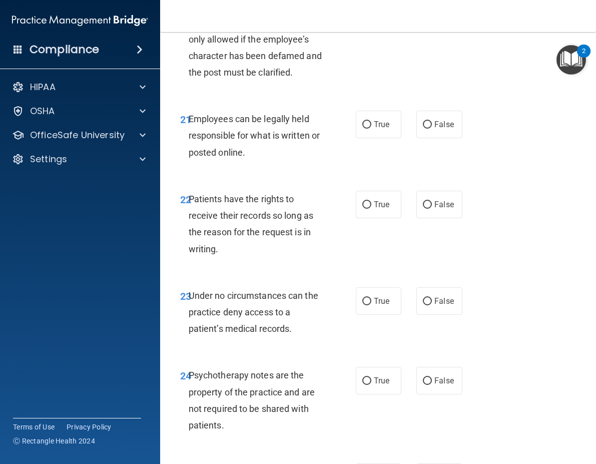
scroll to position [2553, 0]
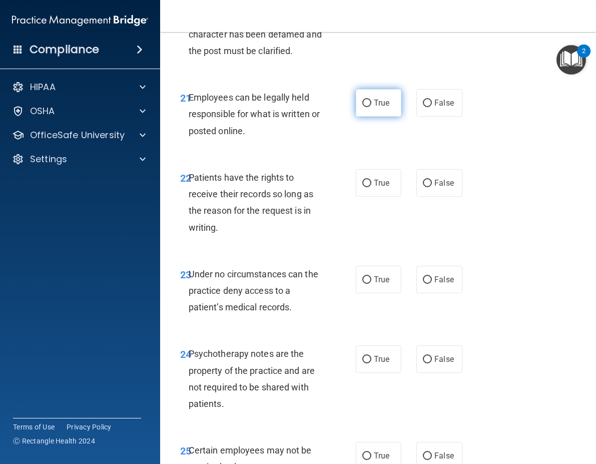
click at [369, 117] on label "True" at bounding box center [379, 103] width 46 height 28
click at [369, 107] on input "True" at bounding box center [366, 104] width 9 height 8
radio input "true"
click at [448, 188] on span "False" at bounding box center [444, 183] width 20 height 10
click at [432, 187] on input "False" at bounding box center [427, 184] width 9 height 8
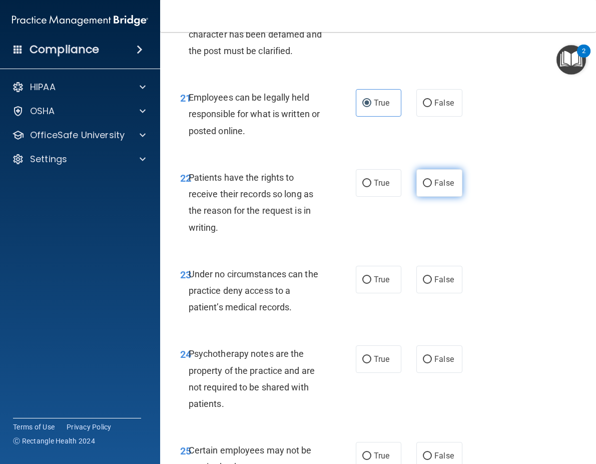
radio input "true"
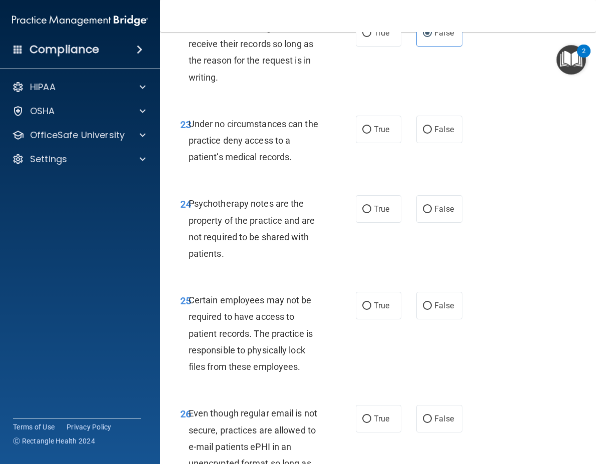
scroll to position [2753, 0]
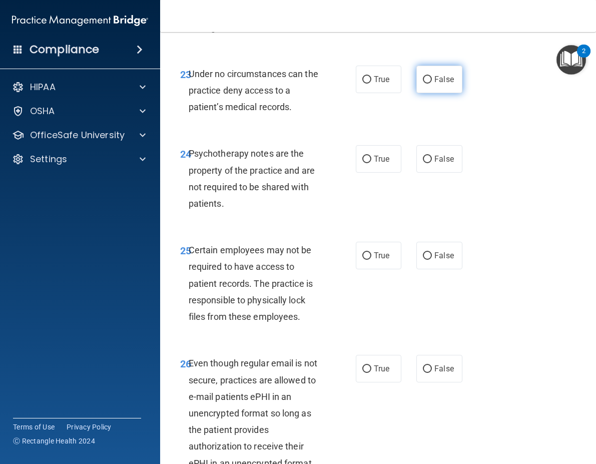
click at [437, 93] on label "False" at bounding box center [439, 80] width 46 height 28
click at [432, 84] on input "False" at bounding box center [427, 80] width 9 height 8
radio input "true"
drag, startPoint x: 359, startPoint y: 203, endPoint x: 357, endPoint y: 198, distance: 5.4
click at [357, 173] on label "True" at bounding box center [379, 159] width 46 height 28
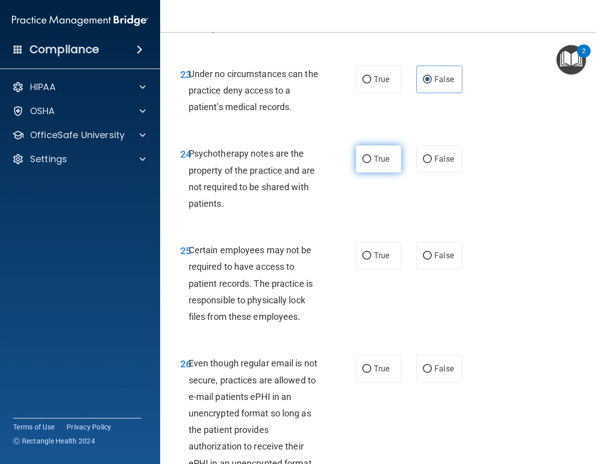
click at [362, 163] on input "True" at bounding box center [366, 160] width 9 height 8
radio input "true"
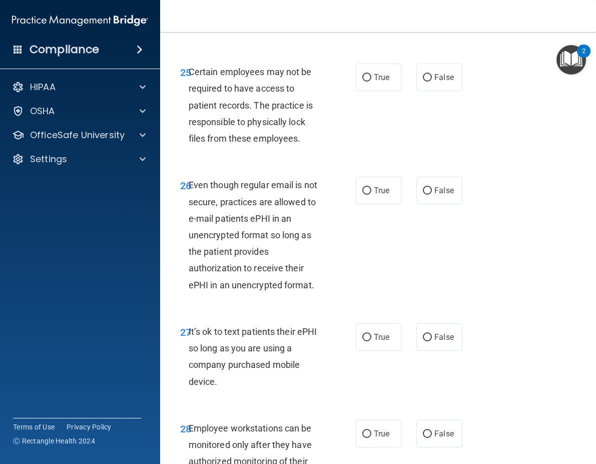
scroll to position [2953, 0]
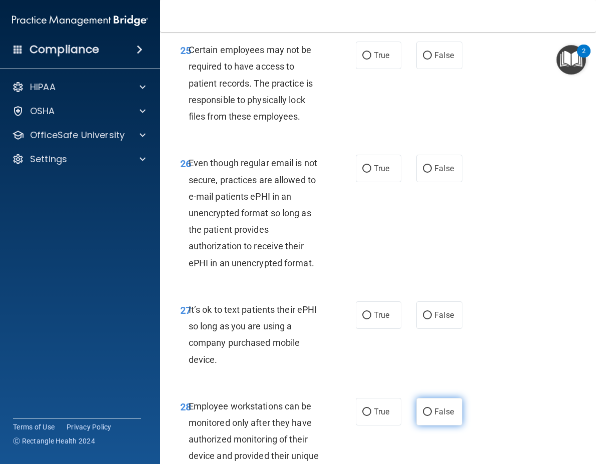
click at [434, 416] on span "False" at bounding box center [444, 412] width 20 height 10
click at [430, 416] on input "False" at bounding box center [427, 412] width 9 height 8
radio input "true"
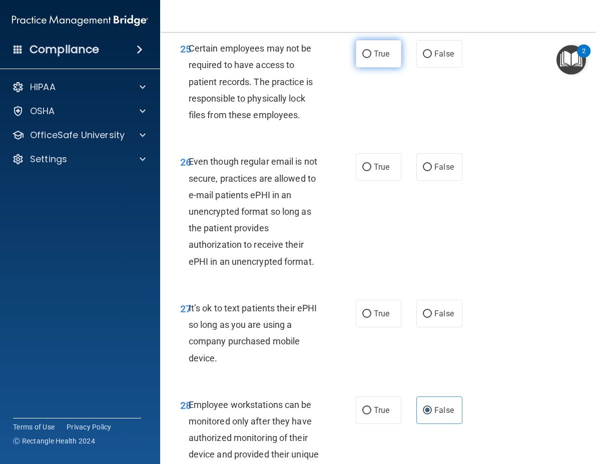
click at [374, 68] on label "True" at bounding box center [379, 54] width 46 height 28
click at [371, 58] on input "True" at bounding box center [366, 55] width 9 height 8
radio input "true"
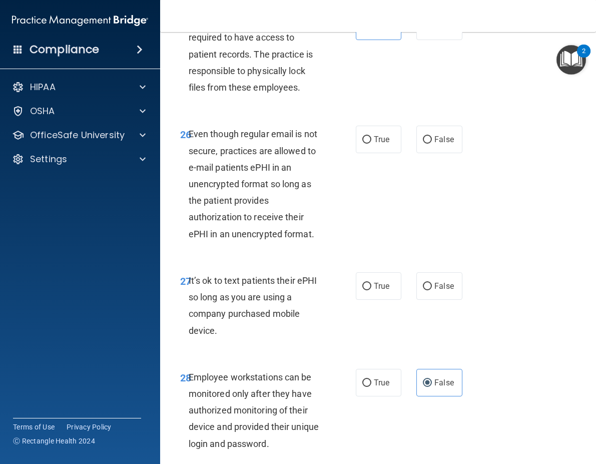
scroll to position [3005, 0]
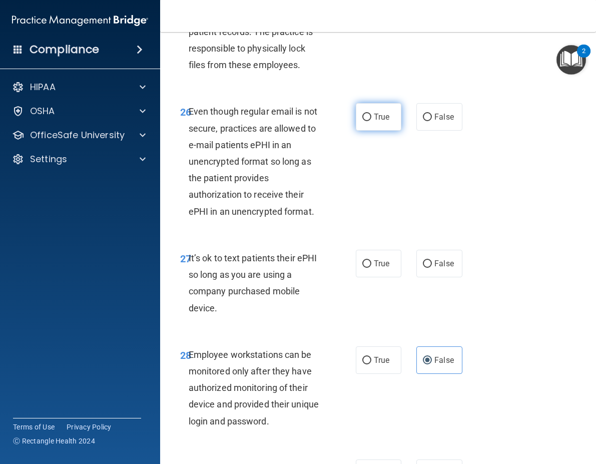
click at [375, 131] on label "True" at bounding box center [379, 117] width 46 height 28
click at [371, 121] on input "True" at bounding box center [366, 118] width 9 height 8
radio input "true"
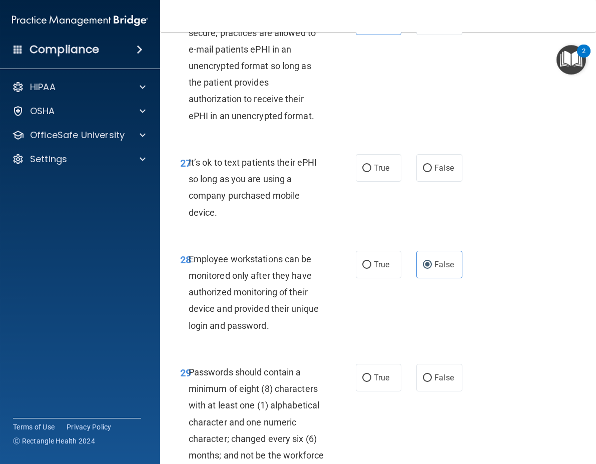
scroll to position [3105, 0]
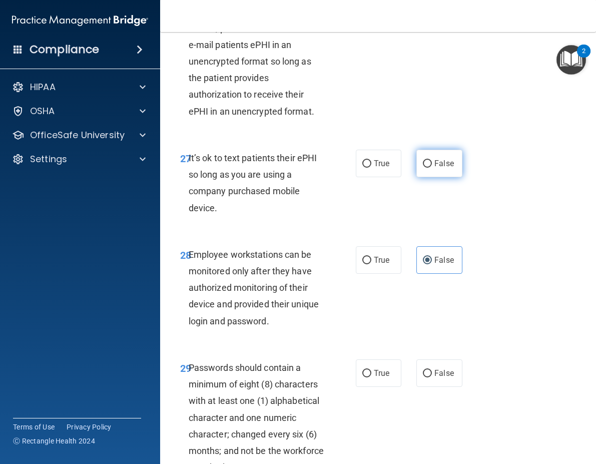
click at [454, 177] on label "False" at bounding box center [439, 164] width 46 height 28
click at [432, 168] on input "False" at bounding box center [427, 164] width 9 height 8
radio input "true"
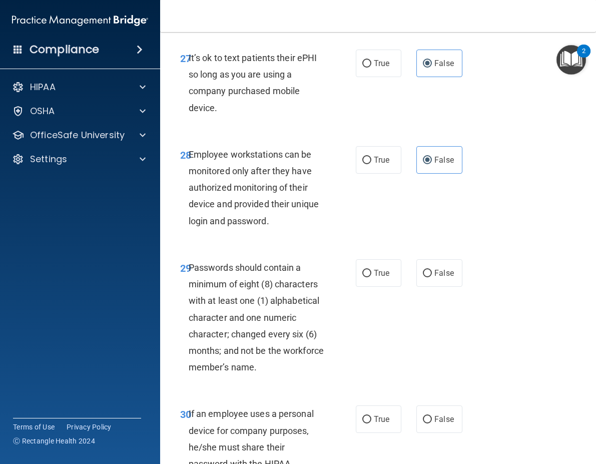
scroll to position [3305, 0]
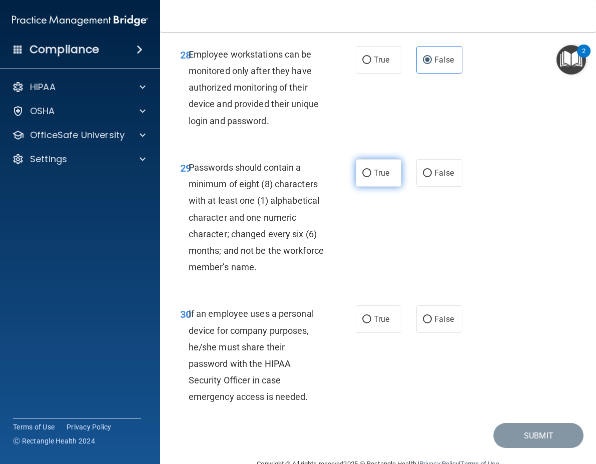
click at [394, 187] on label "True" at bounding box center [379, 173] width 46 height 28
click at [371, 177] on input "True" at bounding box center [366, 174] width 9 height 8
radio input "true"
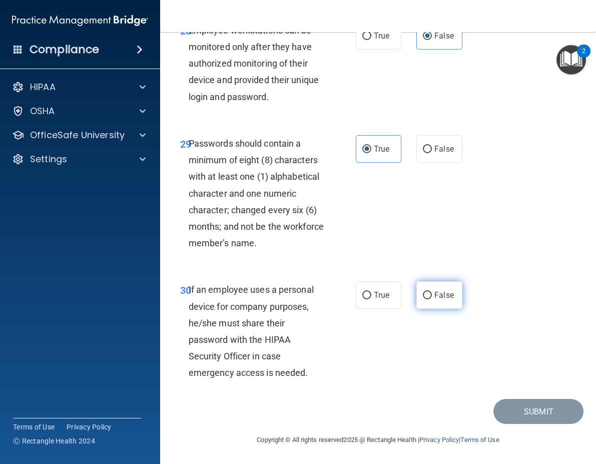
click at [429, 309] on label "False" at bounding box center [439, 295] width 46 height 28
click at [429, 299] on input "False" at bounding box center [427, 296] width 9 height 8
radio input "true"
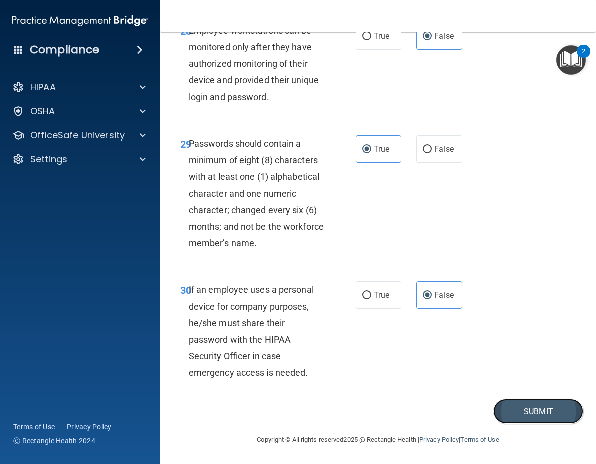
click at [540, 424] on button "Submit" at bounding box center [539, 412] width 90 height 26
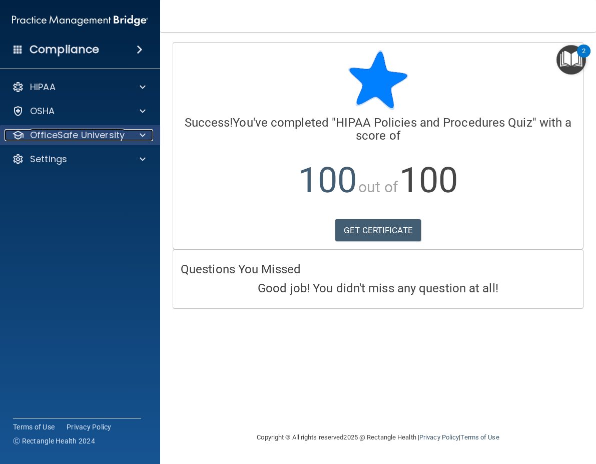
click at [106, 139] on p "OfficeSafe University" at bounding box center [77, 135] width 95 height 12
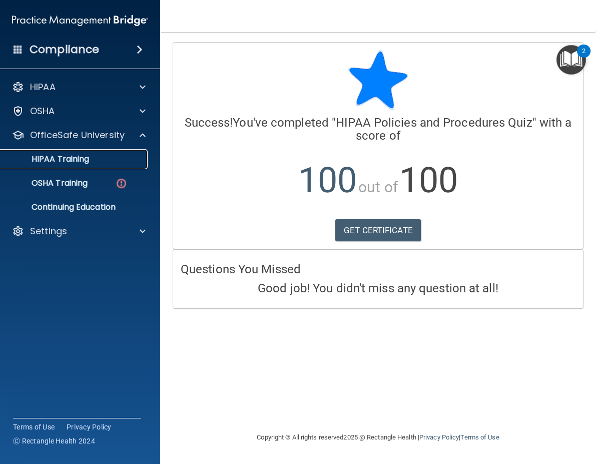
click at [79, 165] on link "HIPAA Training" at bounding box center [69, 159] width 158 height 20
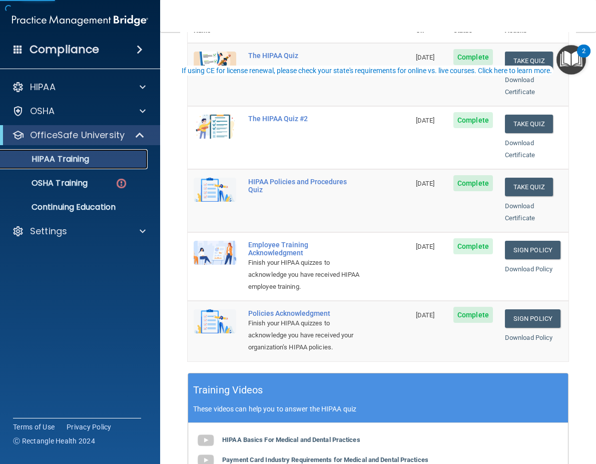
scroll to position [150, 0]
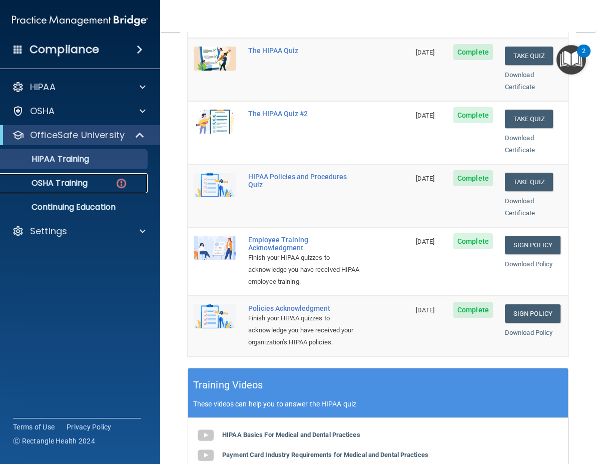
click at [74, 176] on link "OSHA Training" at bounding box center [69, 183] width 158 height 20
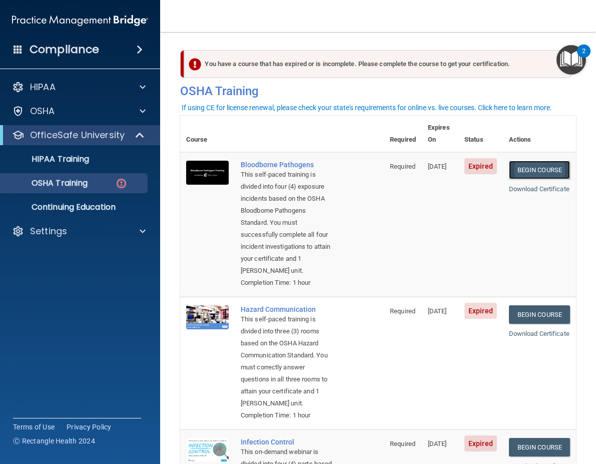
click at [521, 161] on link "Begin Course" at bounding box center [539, 170] width 61 height 19
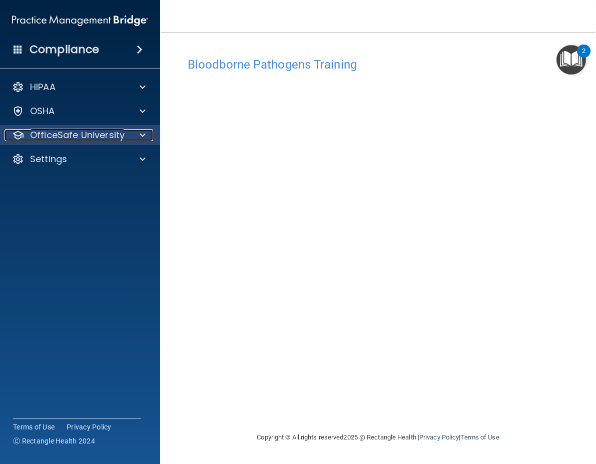
click at [126, 134] on div "OfficeSafe University" at bounding box center [67, 135] width 124 height 12
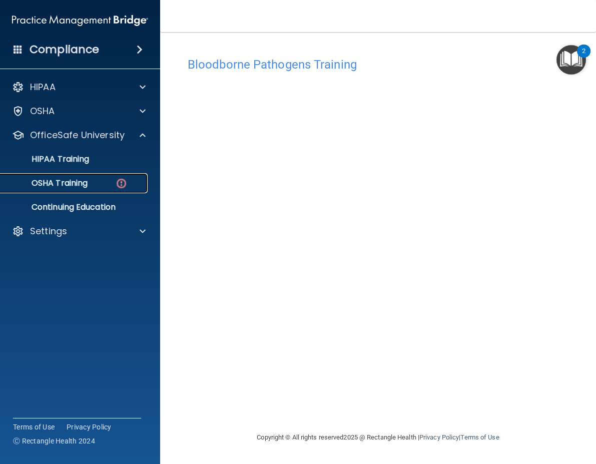
click at [91, 186] on div "OSHA Training" at bounding box center [75, 183] width 137 height 10
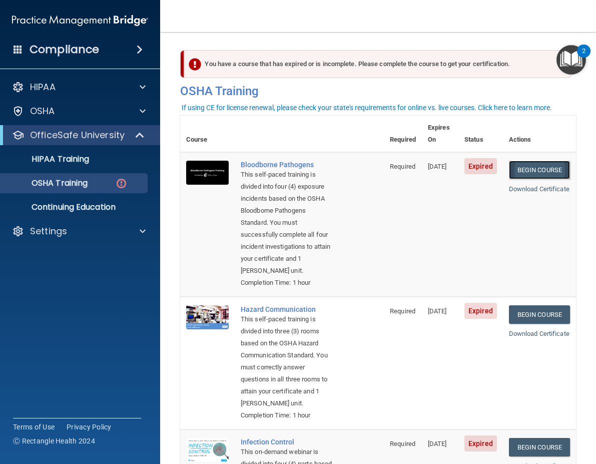
click at [529, 161] on link "Begin Course" at bounding box center [539, 170] width 61 height 19
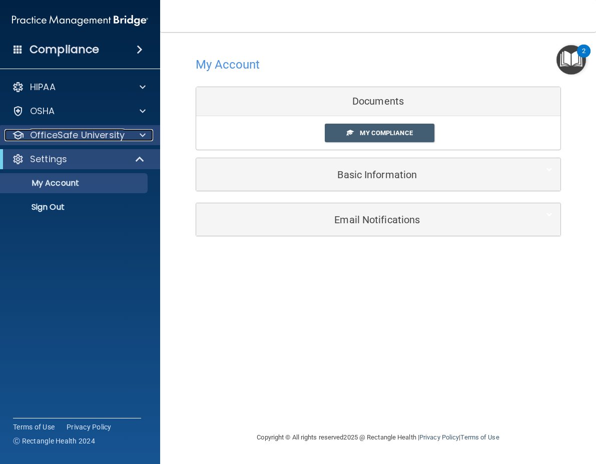
click at [123, 136] on p "OfficeSafe University" at bounding box center [77, 135] width 95 height 12
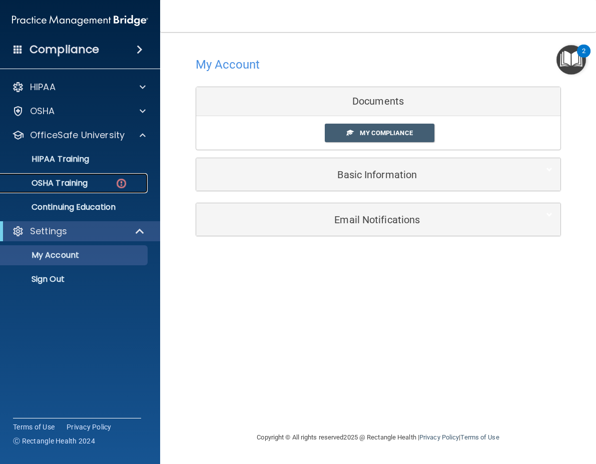
click at [92, 185] on div "OSHA Training" at bounding box center [75, 183] width 137 height 10
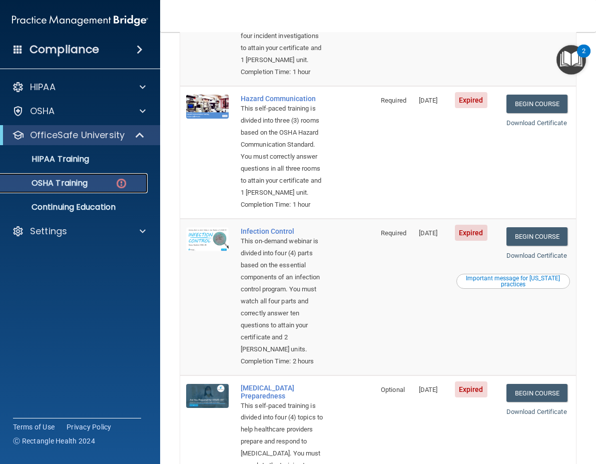
scroll to position [200, 0]
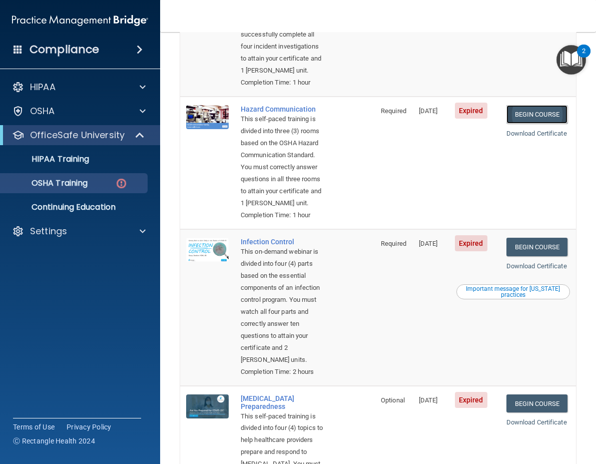
click at [522, 124] on link "Begin Course" at bounding box center [537, 114] width 61 height 19
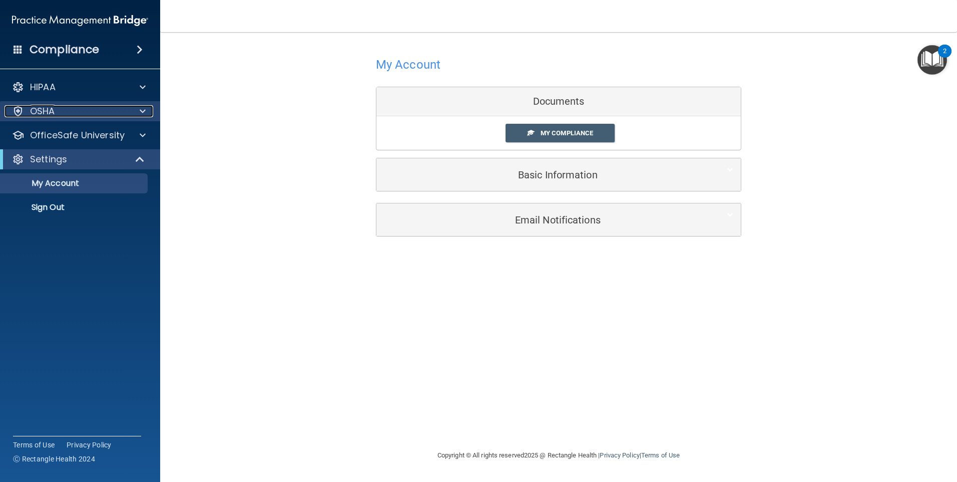
click at [137, 116] on div at bounding box center [141, 111] width 25 height 12
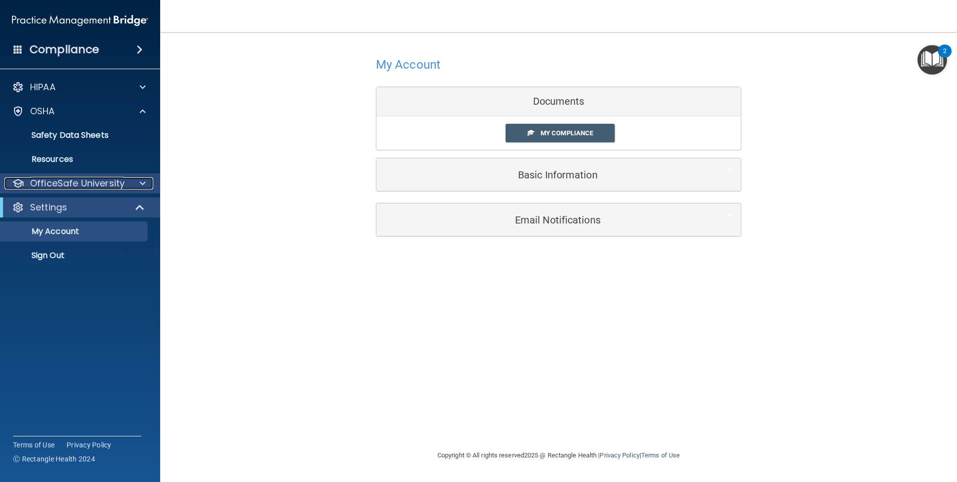
click at [128, 185] on div "OfficeSafe University" at bounding box center [67, 183] width 124 height 12
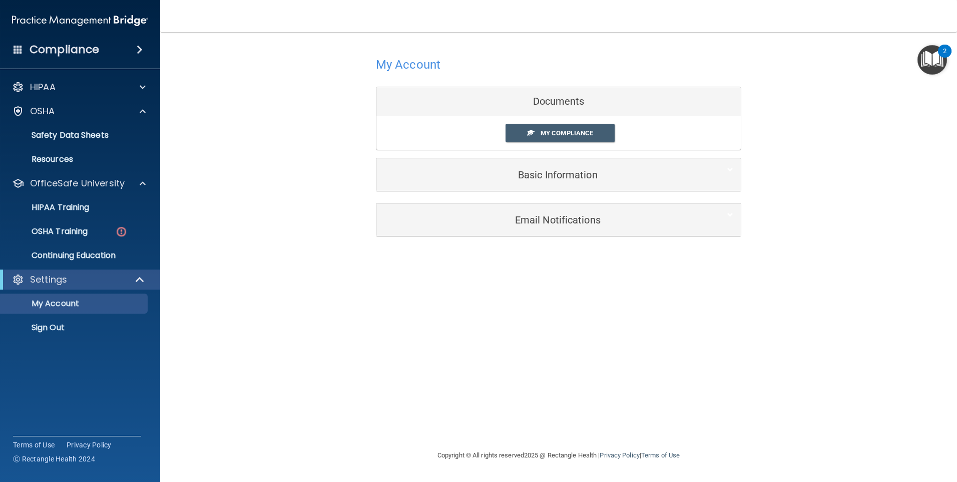
click at [125, 243] on ul "HIPAA Training OSHA Training Continuing Education" at bounding box center [80, 229] width 181 height 72
click at [119, 233] on img at bounding box center [121, 231] width 13 height 13
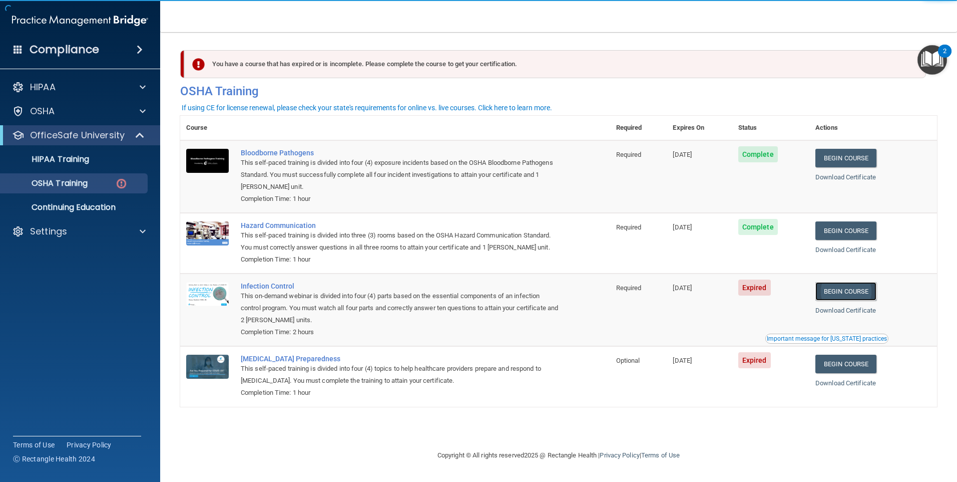
click at [596, 286] on link "Begin Course" at bounding box center [845, 291] width 61 height 19
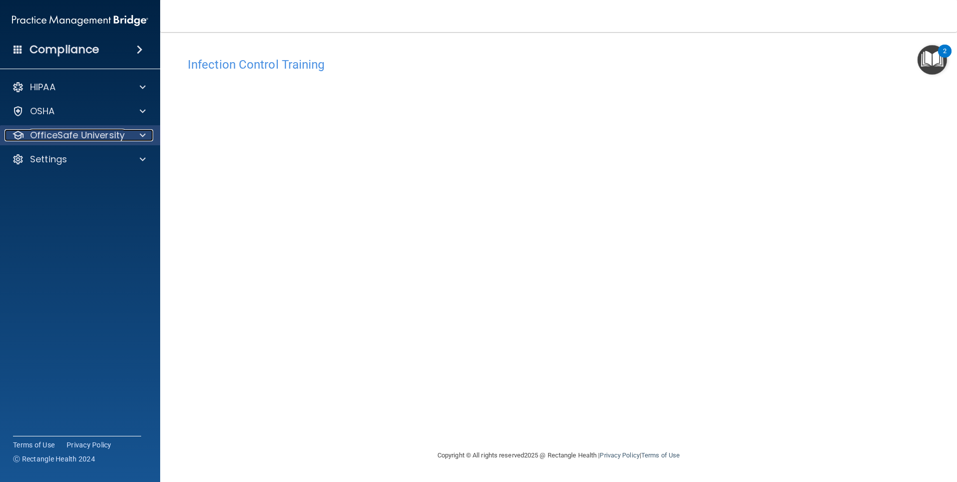
click at [136, 139] on div at bounding box center [141, 135] width 25 height 12
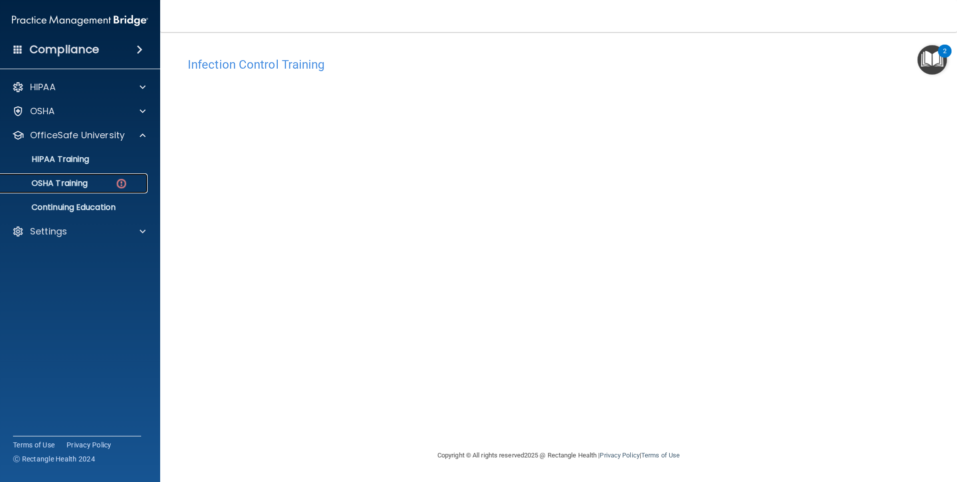
click at [80, 185] on p "OSHA Training" at bounding box center [47, 183] width 81 height 10
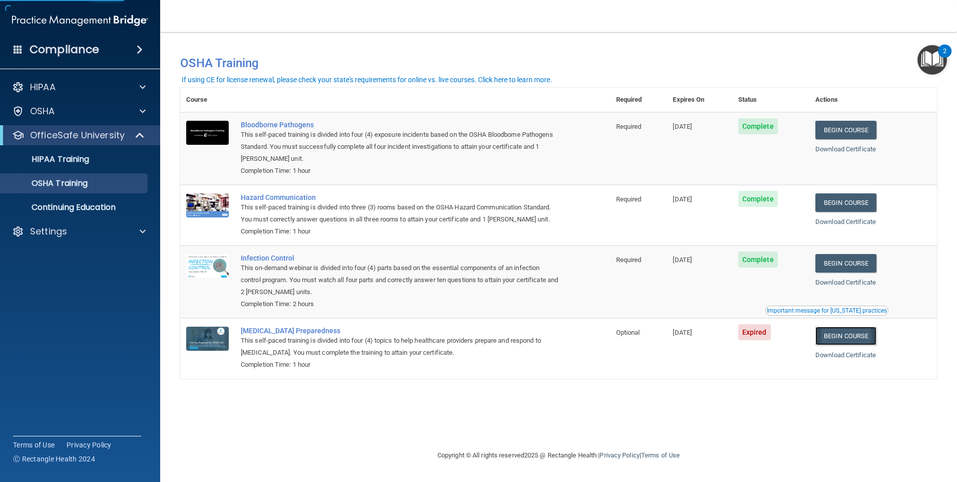
click at [849, 339] on link "Begin Course" at bounding box center [845, 335] width 61 height 19
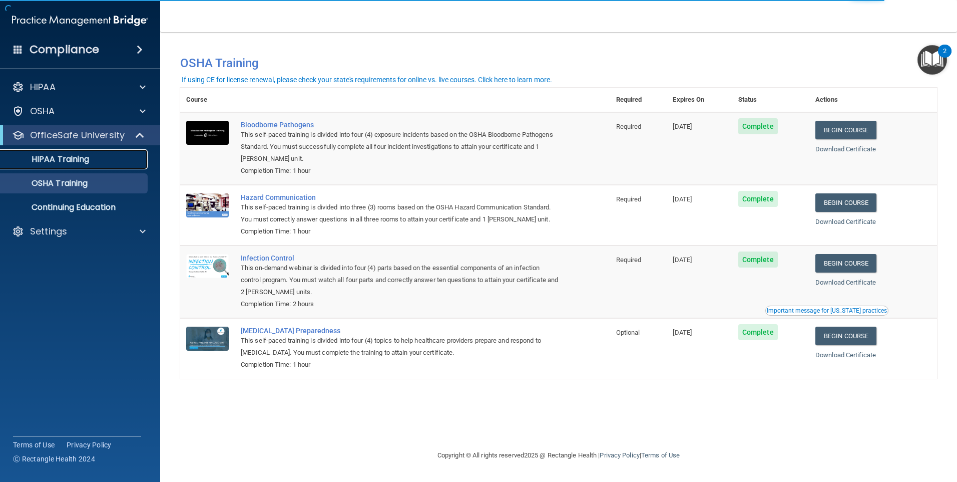
click at [116, 163] on div "HIPAA Training" at bounding box center [75, 159] width 137 height 10
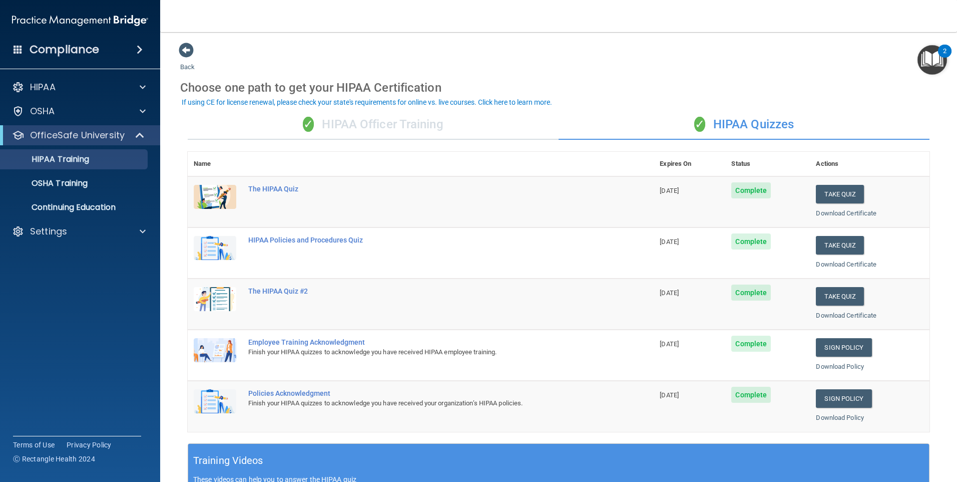
click at [330, 126] on div "✓ HIPAA Officer Training" at bounding box center [373, 125] width 371 height 30
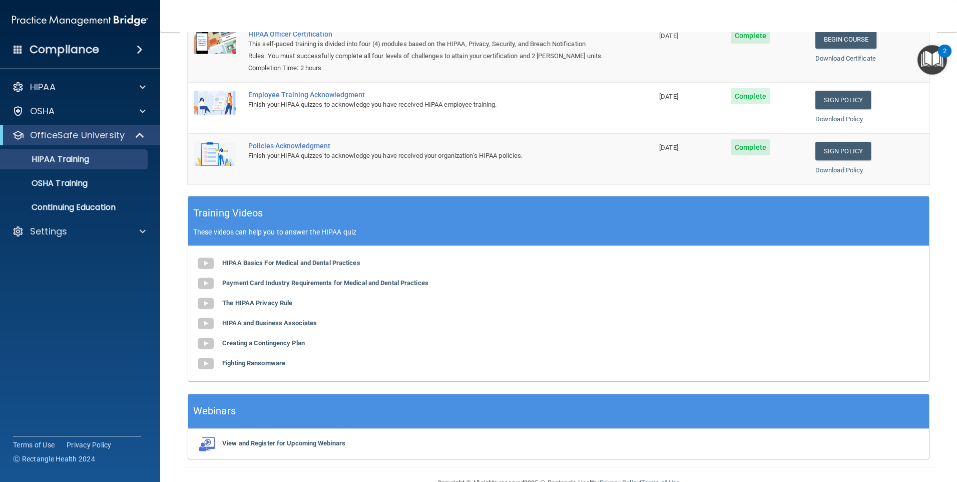
scroll to position [180, 0]
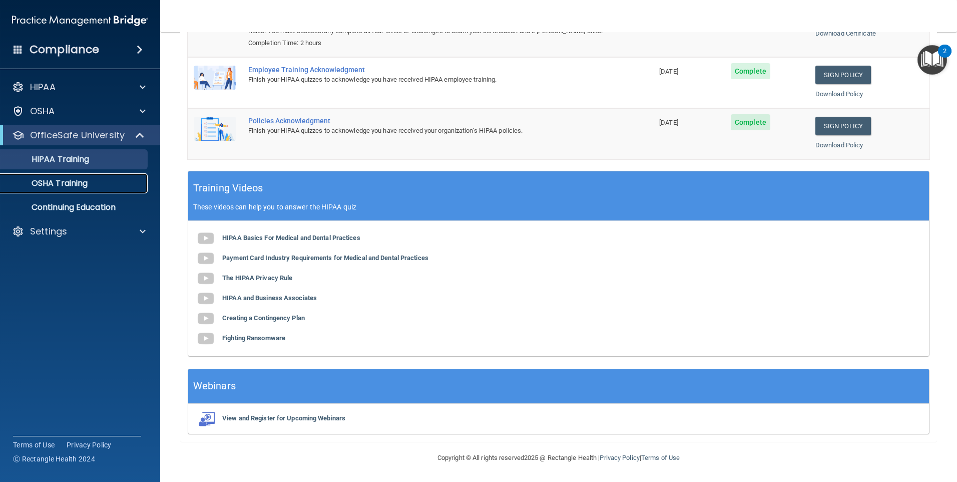
click at [79, 181] on p "OSHA Training" at bounding box center [47, 183] width 81 height 10
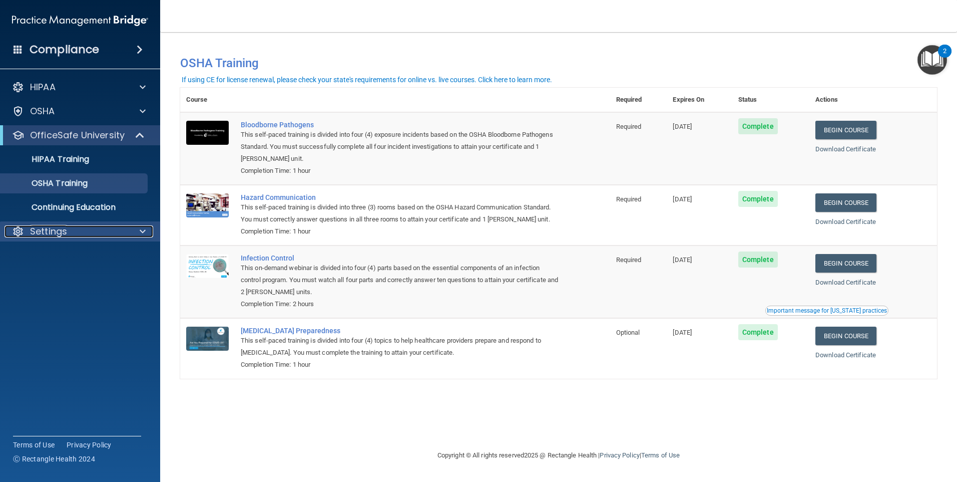
click at [123, 232] on div "Settings" at bounding box center [67, 231] width 124 height 12
click at [109, 241] on ul "My Account My Users Services Sign Out" at bounding box center [80, 265] width 181 height 48
click at [100, 245] on link "My Account" at bounding box center [69, 255] width 158 height 20
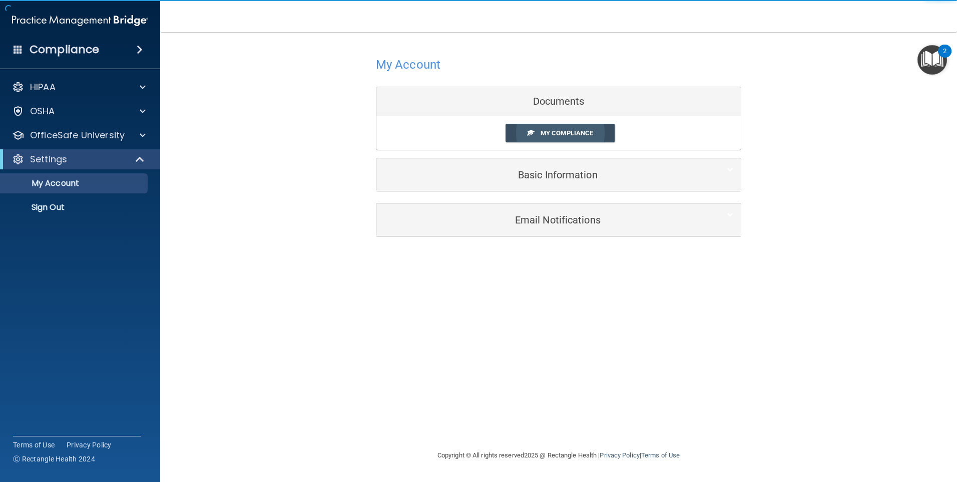
click at [569, 133] on span "My Compliance" at bounding box center [567, 133] width 53 height 8
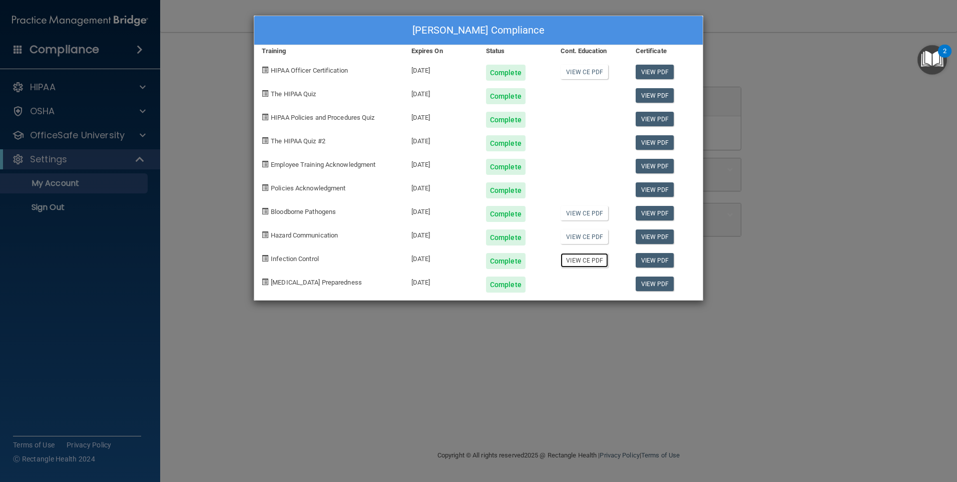
click at [595, 262] on link "View CE PDF" at bounding box center [585, 260] width 48 height 15
click at [641, 259] on link "View PDF" at bounding box center [655, 260] width 39 height 15
drag, startPoint x: 241, startPoint y: 43, endPoint x: 248, endPoint y: 42, distance: 6.7
click at [245, 43] on div "Kelsi Hart's Compliance Training Expires On Status Cont. Education Certificate …" at bounding box center [478, 241] width 957 height 482
